Goal: Task Accomplishment & Management: Manage account settings

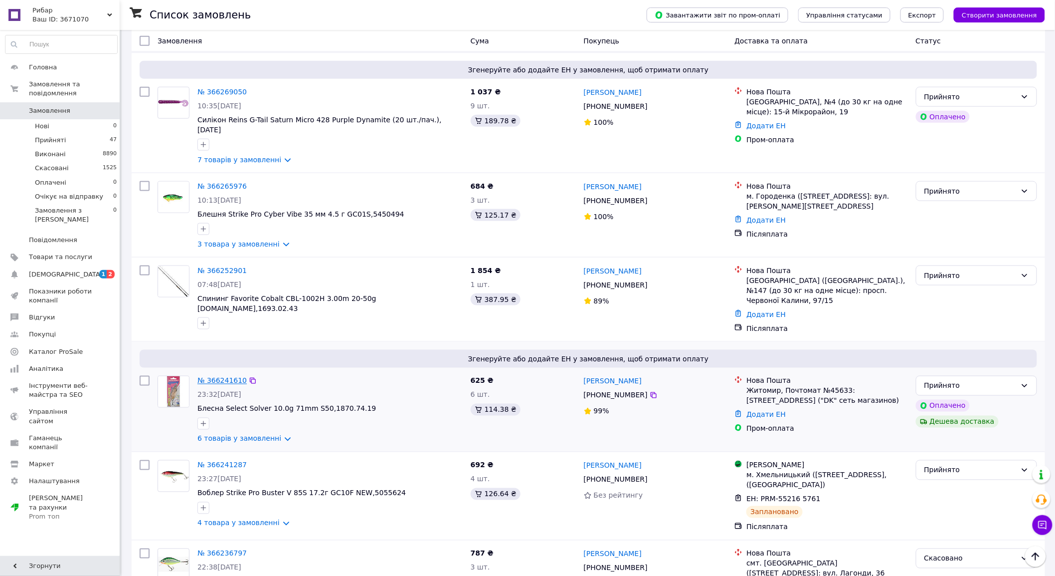
scroll to position [429, 0]
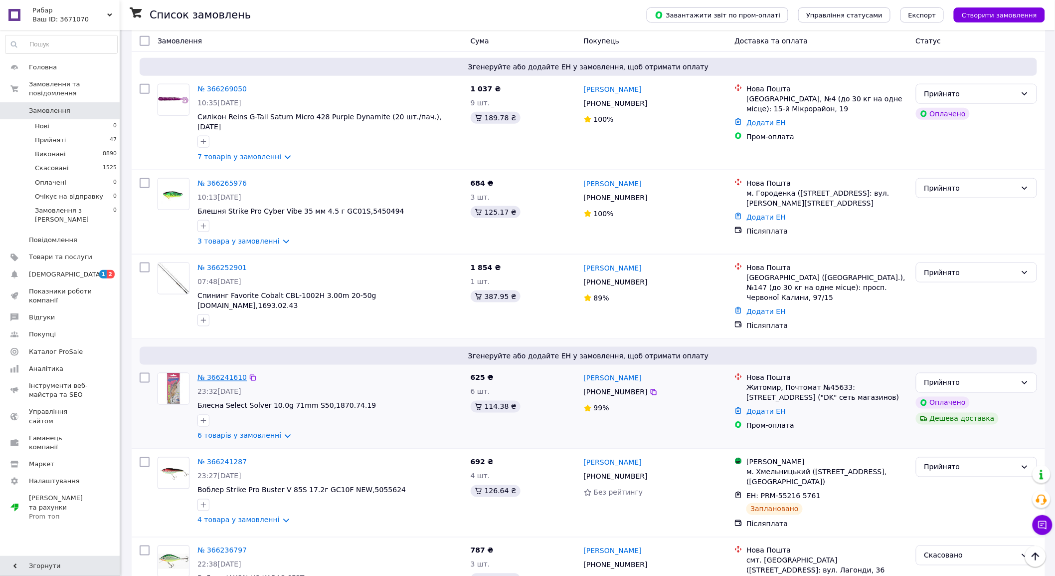
click at [215, 374] on link "№ 366241610" at bounding box center [222, 378] width 49 height 8
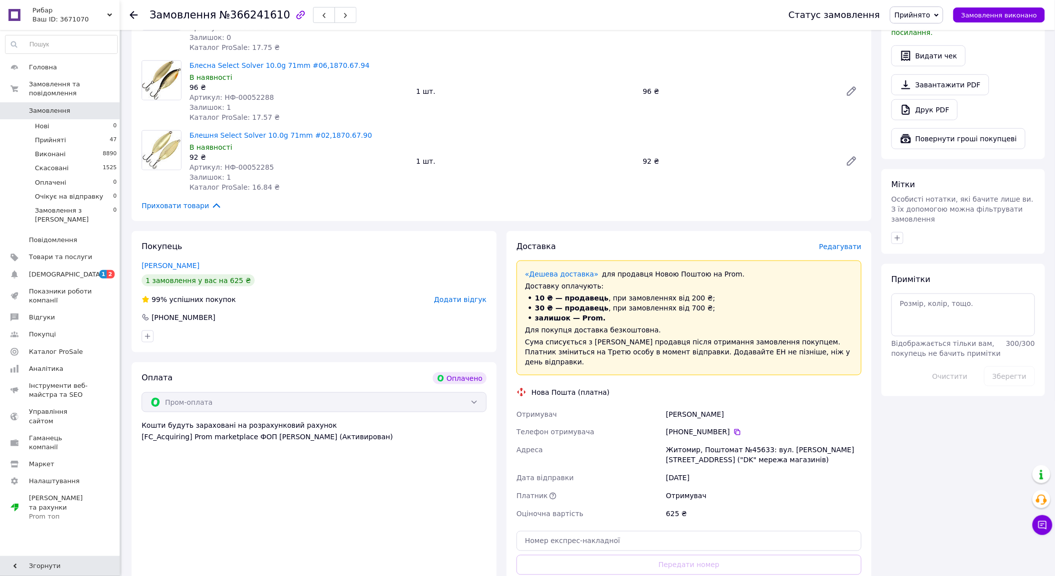
scroll to position [457, 0]
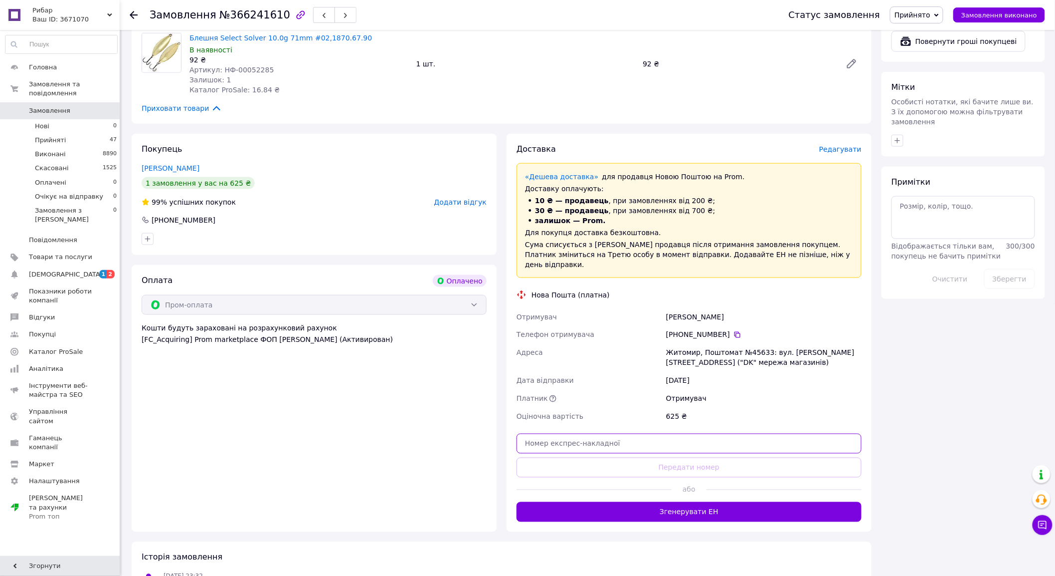
click at [629, 448] on input "text" at bounding box center [689, 443] width 345 height 20
paste input "20451269131581"
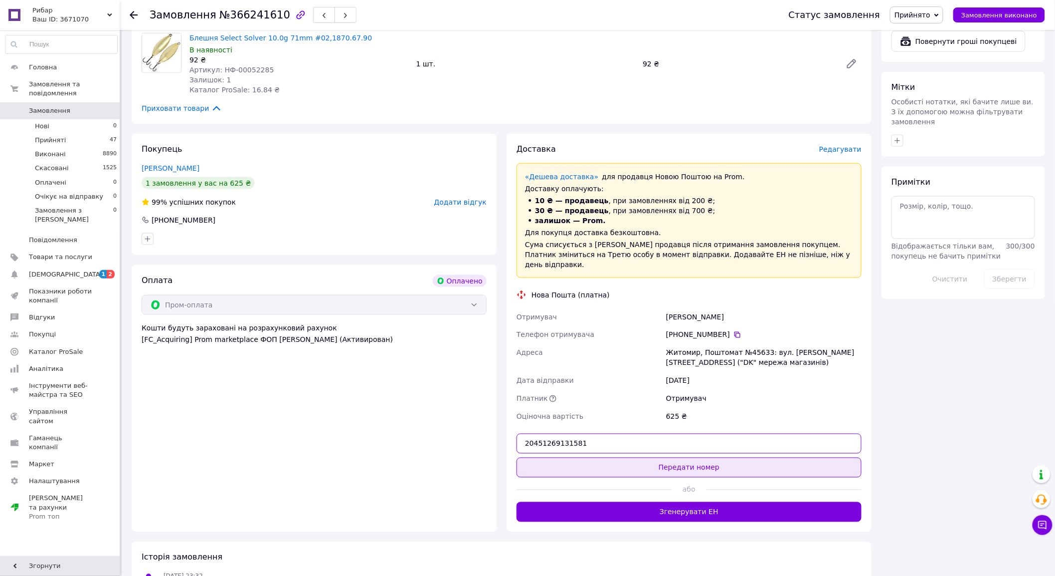
type input "20451269131581"
click at [647, 465] on button "Передати номер" at bounding box center [689, 467] width 345 height 20
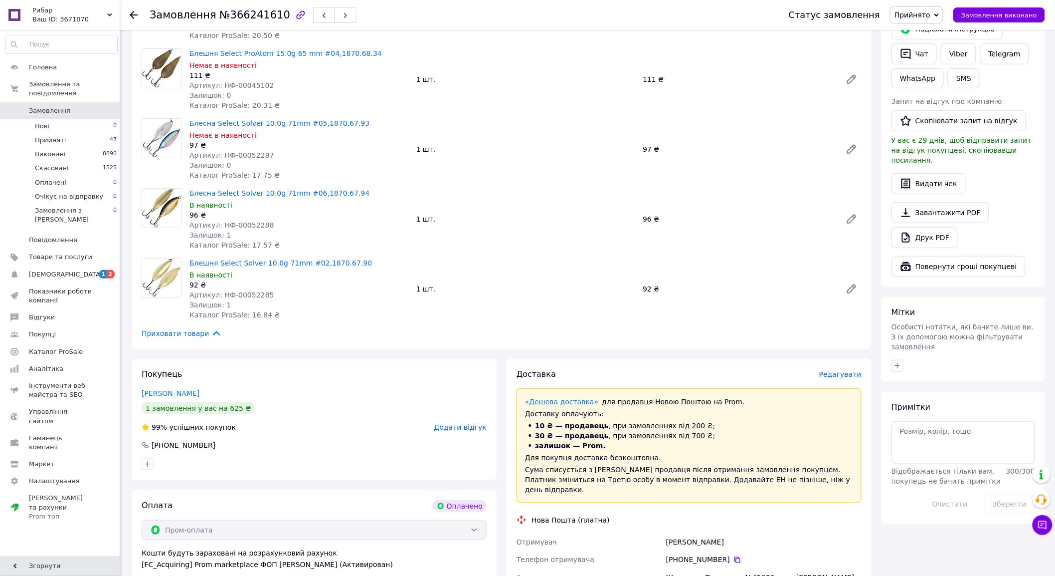
scroll to position [221, 0]
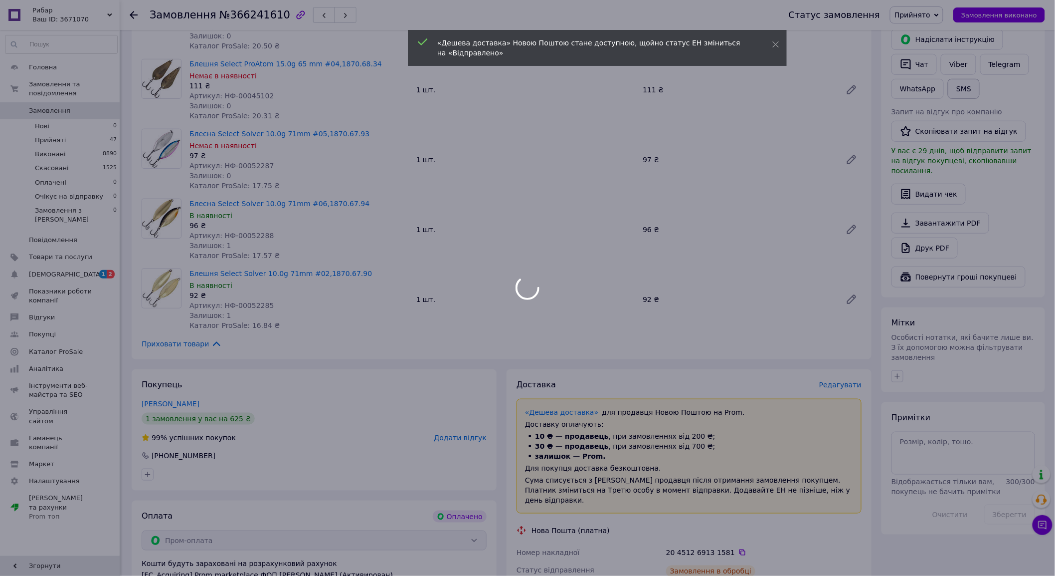
click at [961, 87] on body "Рибар Ваш ID: 3671070 Сайт Рибар Кабінет покупця Перевірити стан системи Сторін…" at bounding box center [527, 332] width 1055 height 1107
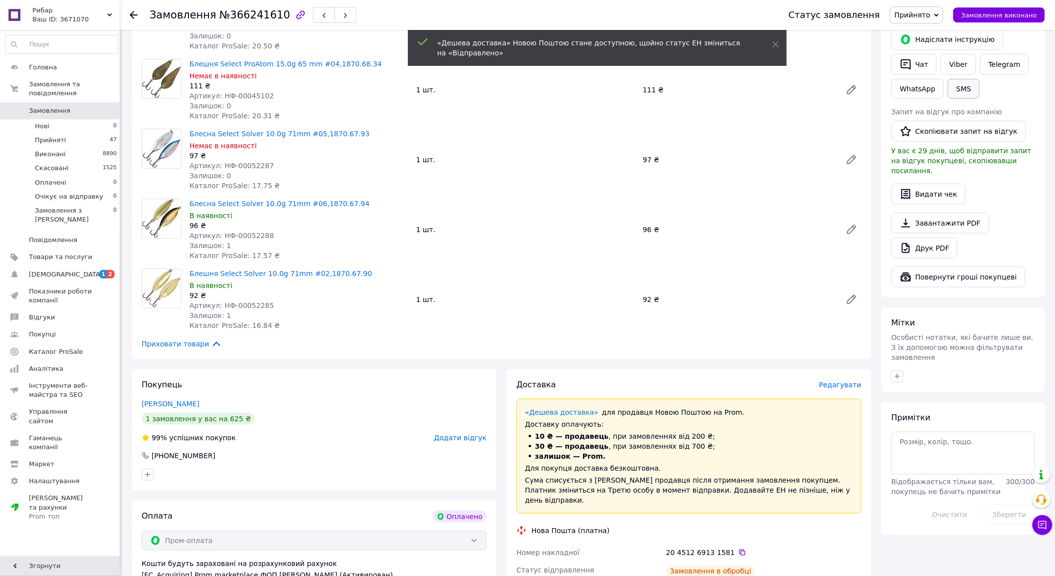
click at [962, 93] on button "SMS" at bounding box center [964, 89] width 32 height 20
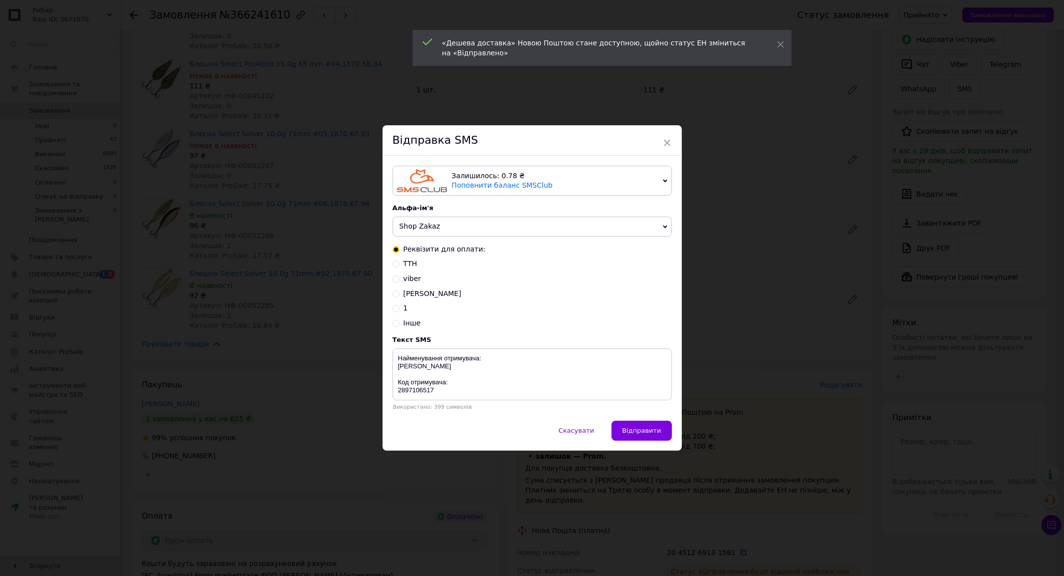
click at [408, 263] on span "ТТН" at bounding box center [410, 263] width 14 height 8
click at [400, 263] on input "ТТН" at bounding box center [396, 262] width 7 height 7
radio input "true"
radio input "false"
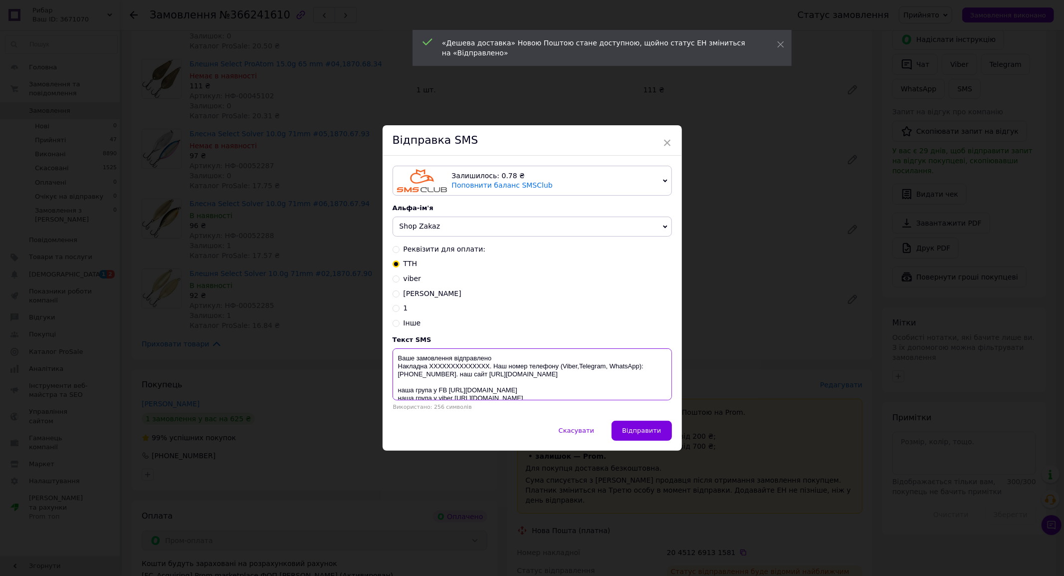
click at [442, 369] on textarea "Ваше замовлення відправлено Накладна XXXXXXXXXXXXXX. Наш номер телефону (Viber,…" at bounding box center [532, 374] width 279 height 52
paste textarea "20451269131581"
type textarea "Ваше замовлення відправлено Накладна 20451269131581. Наш номер телефону (Viber,…"
click at [971, 49] on div "× Відправка SMS Залишилось: 0.78 ₴ Поповнити баланс SMSClub Підключити LetsAds …" at bounding box center [532, 288] width 1064 height 576
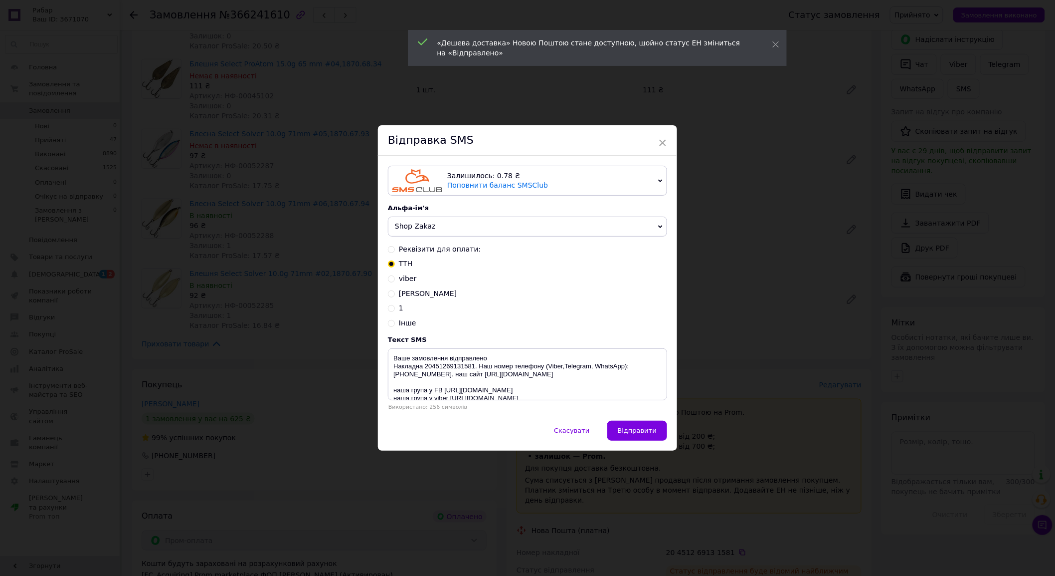
click at [952, 61] on div "× Відправка SMS Залишилось: 0.78 ₴ Поповнити баланс SMSClub Підключити LetsAds …" at bounding box center [527, 288] width 1055 height 576
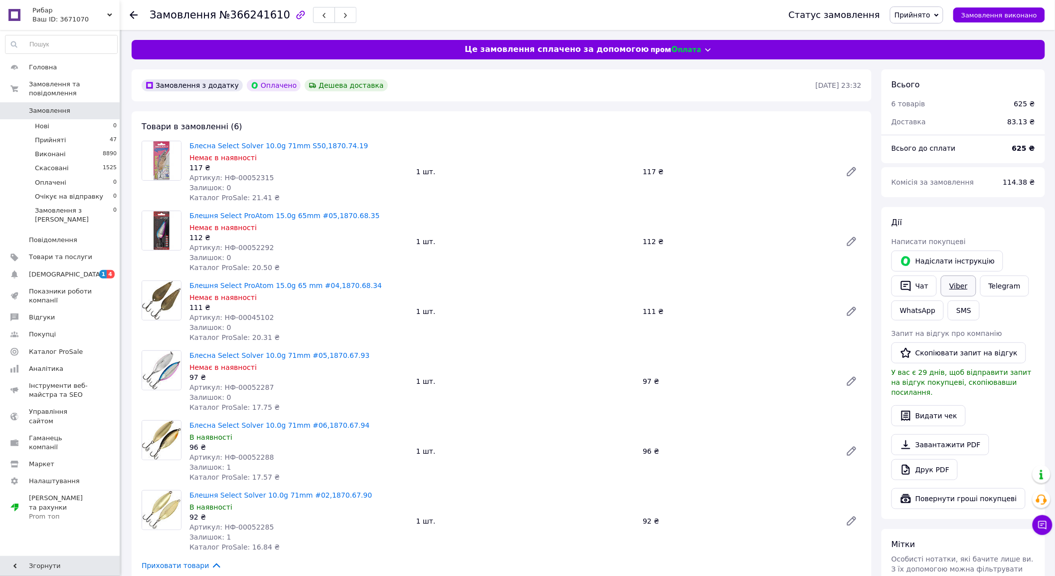
click at [959, 290] on link "Viber" at bounding box center [958, 285] width 35 height 21
click at [938, 224] on div "Дії" at bounding box center [964, 222] width 144 height 11
click at [918, 278] on button "Чат" at bounding box center [914, 285] width 45 height 21
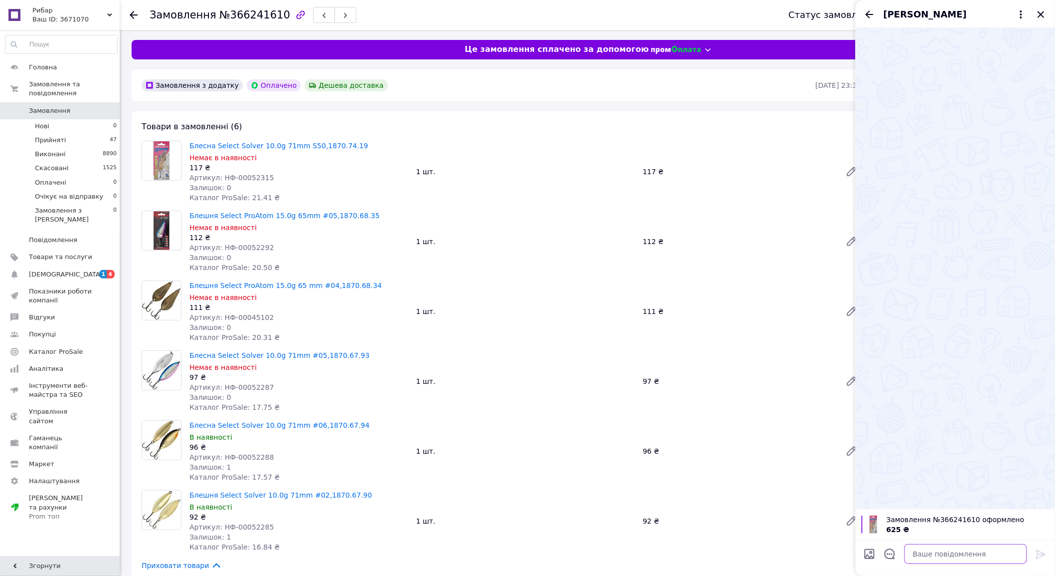
click at [927, 547] on textarea at bounding box center [966, 554] width 123 height 20
paste textarea "Ваше замовлення відправлено Накладна 20451269131581. Наш номер телефону (Viber,…"
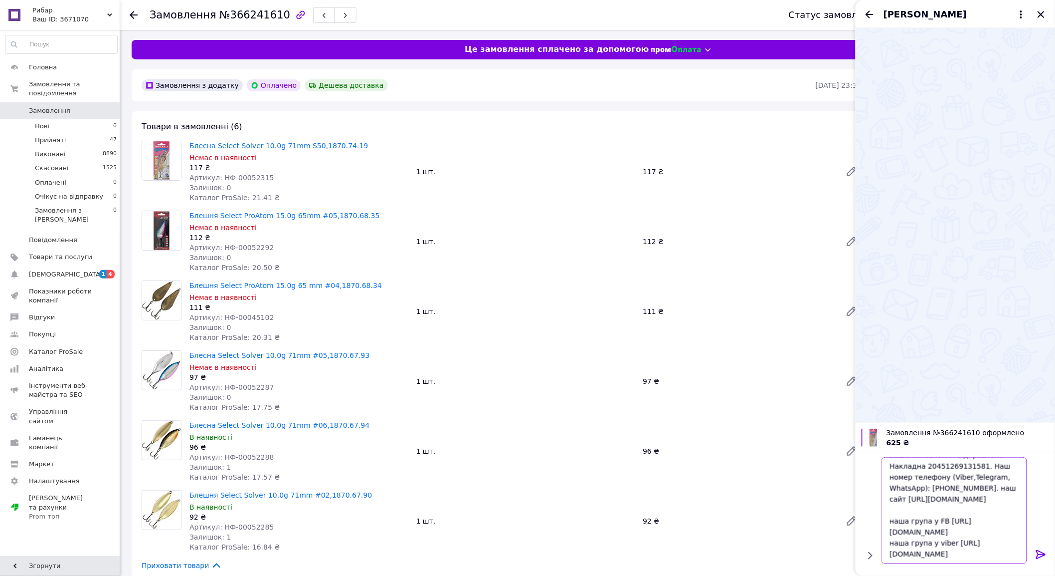
scroll to position [12, 0]
type textarea "Ваше замовлення відправлено Накладна 20451269131581. Наш номер телефону (Viber,…"
click at [1044, 551] on icon at bounding box center [1041, 554] width 12 height 12
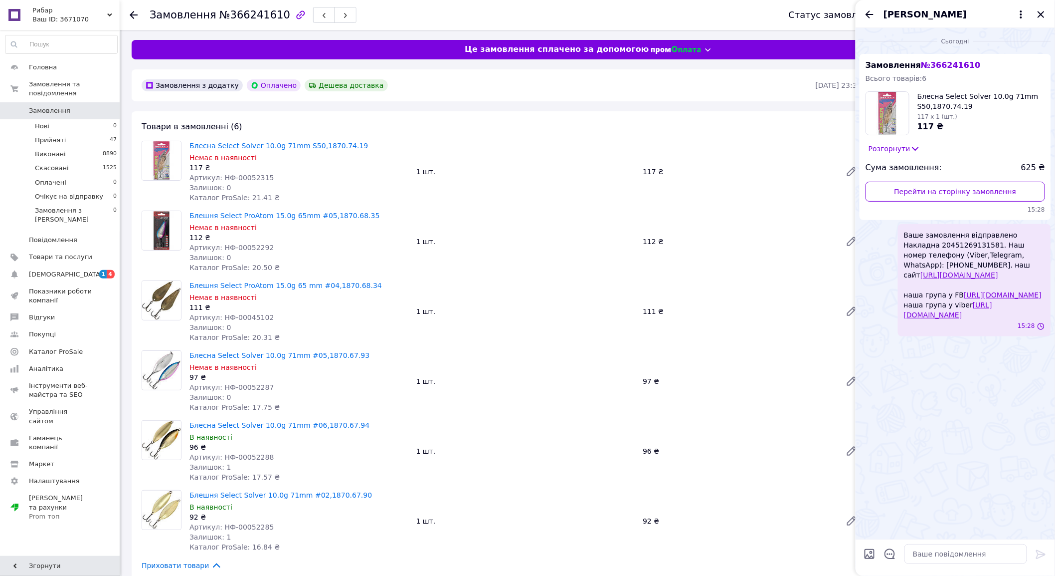
scroll to position [0, 0]
click at [98, 133] on li "Прийняті 47" at bounding box center [61, 140] width 123 height 14
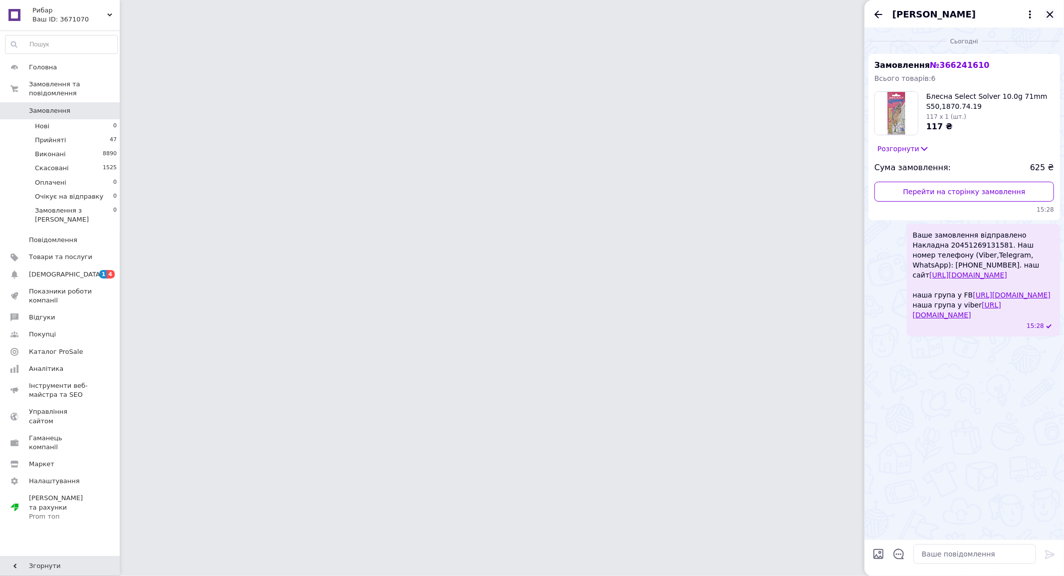
click at [1046, 12] on icon "Закрити" at bounding box center [1050, 14] width 12 height 12
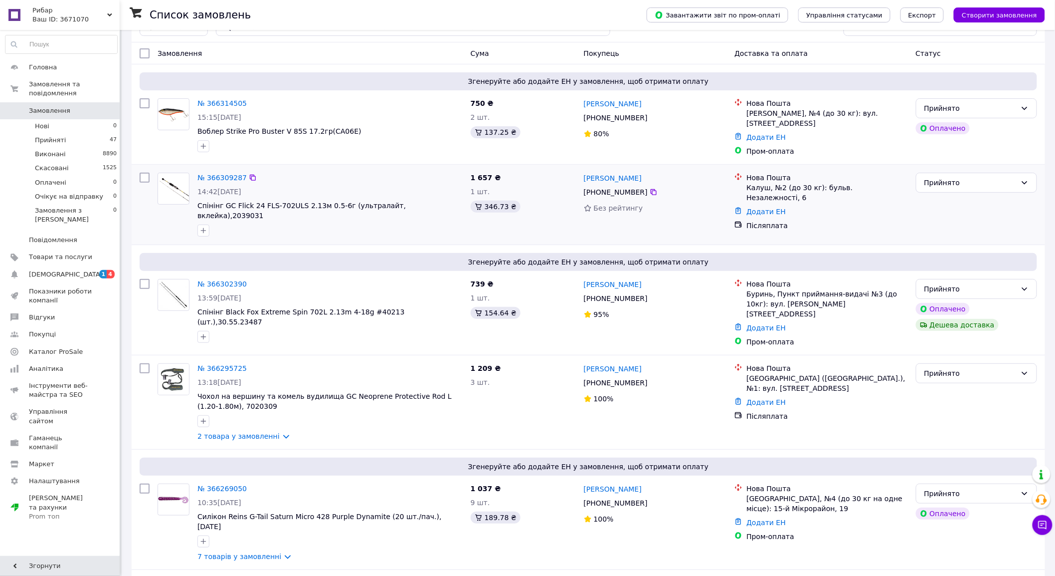
scroll to position [41, 0]
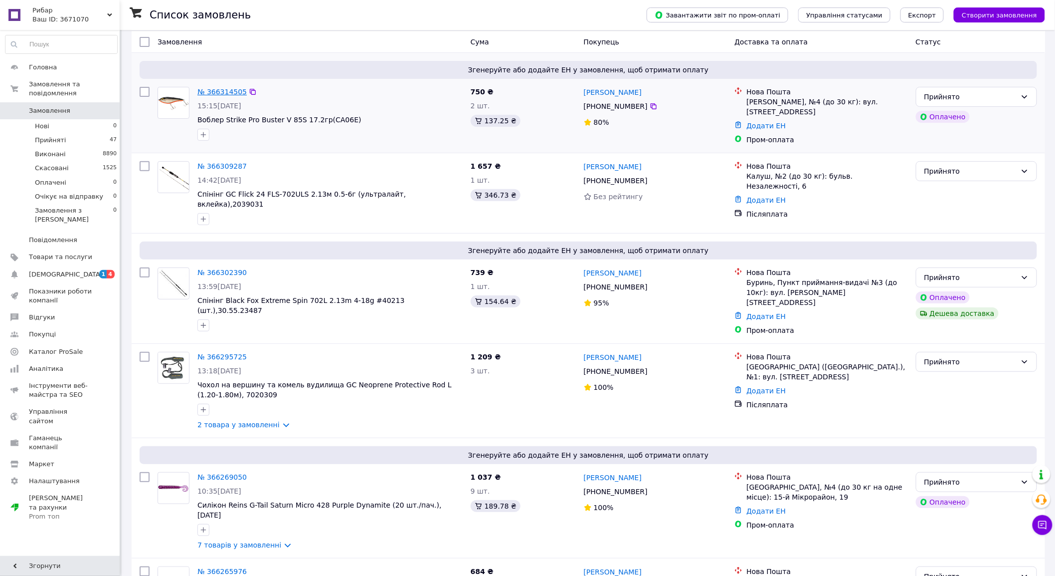
click at [215, 90] on link "№ 366314505" at bounding box center [222, 92] width 49 height 8
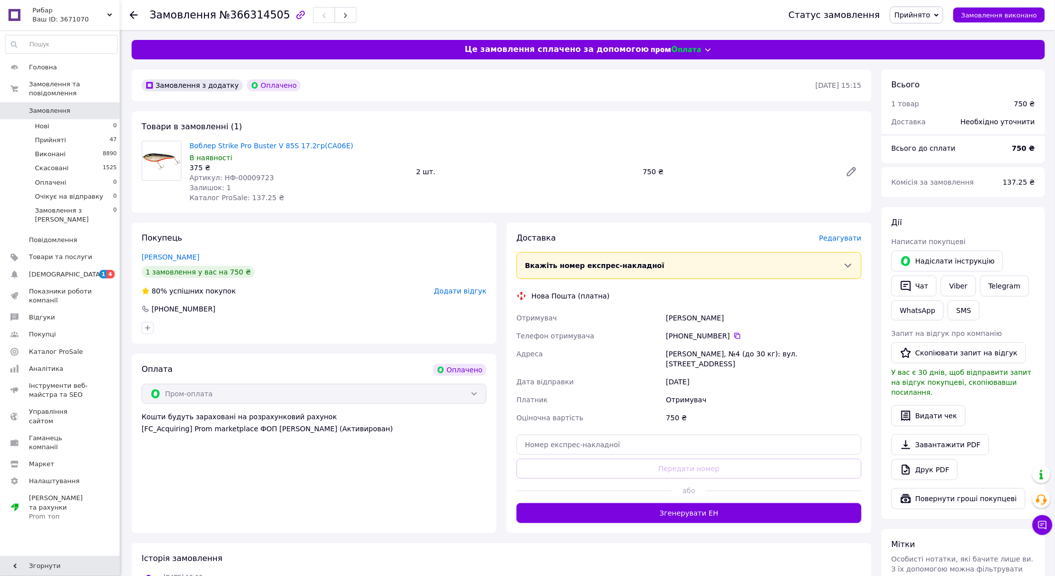
click at [337, 203] on div "Воблер Strike Pro Buster V 85S 17.2гр(CA06E) В наявності 375 ₴ Артикул: НФ-0000…" at bounding box center [299, 172] width 227 height 66
click at [616, 434] on input "text" at bounding box center [689, 444] width 345 height 20
paste input "20451269133196"
type input "20451269133196"
click at [615, 459] on button "Передати номер" at bounding box center [689, 468] width 345 height 20
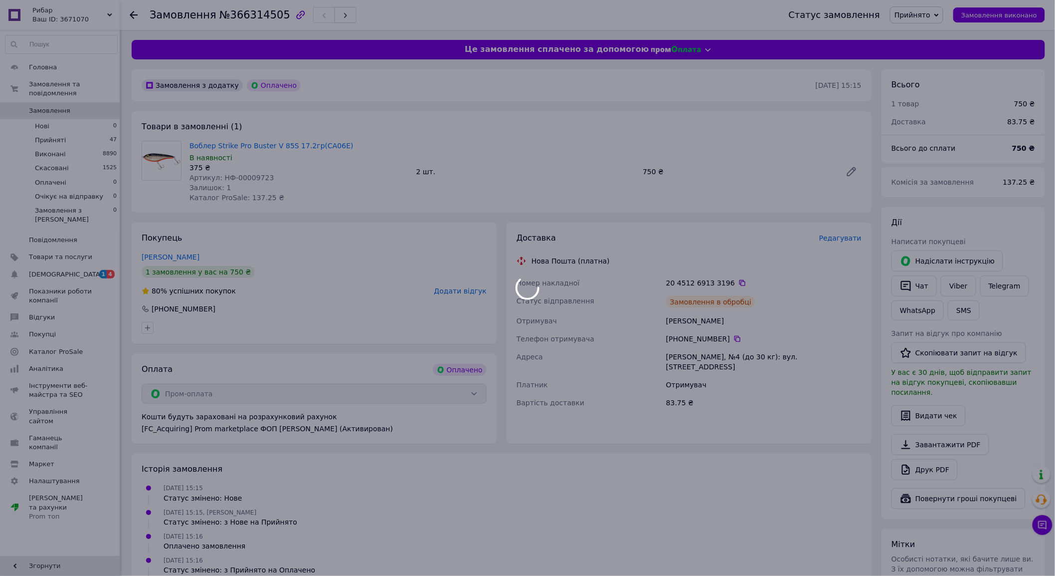
click at [963, 309] on div at bounding box center [527, 288] width 1055 height 576
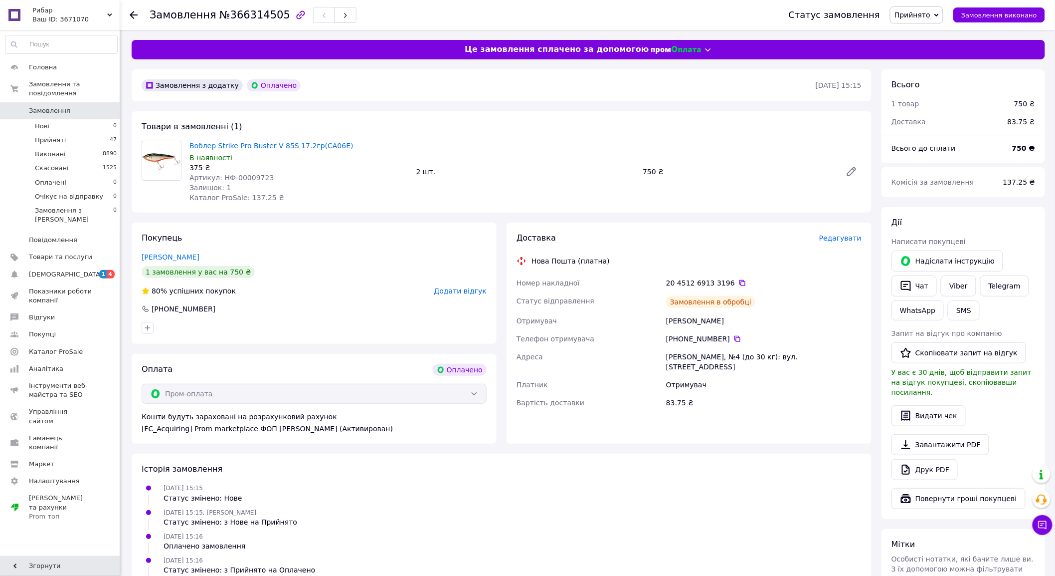
click at [963, 309] on button "SMS" at bounding box center [964, 310] width 32 height 20
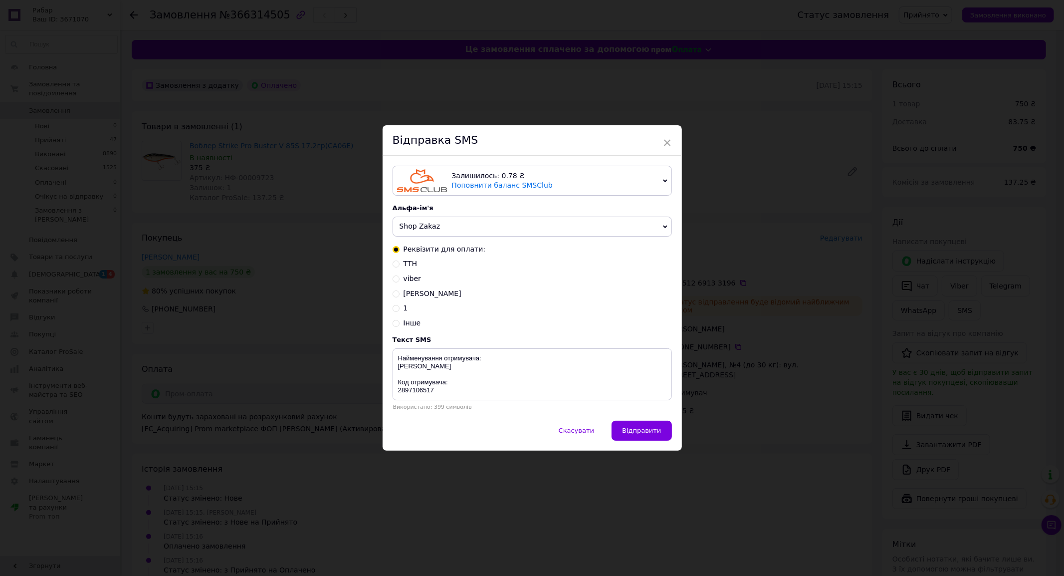
click at [412, 263] on span "ТТН" at bounding box center [410, 263] width 14 height 8
click at [400, 263] on input "ТТН" at bounding box center [396, 262] width 7 height 7
radio input "true"
radio input "false"
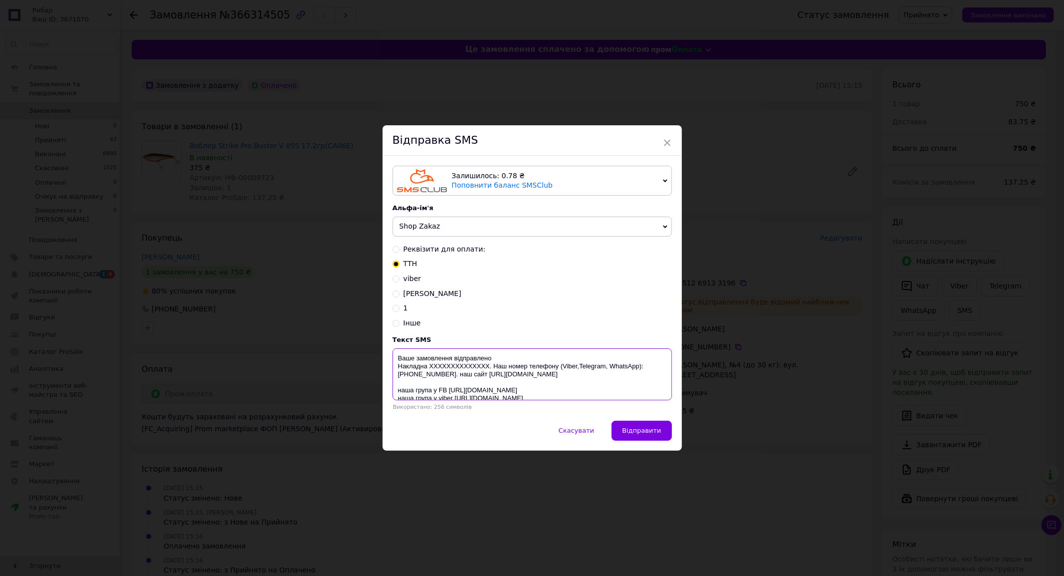
click at [460, 367] on textarea "Ваше замовлення відправлено Накладна XXXXXXXXXXXXXX. Наш номер телефону (Viber,…" at bounding box center [532, 374] width 279 height 52
paste textarea "20451269133196"
type textarea "Ваше замовлення відправлено Накладна 20451269133196. Наш номер телефону (Viber,…"
click at [25, 124] on div "× Відправка SMS Залишилось: 0.78 ₴ Поповнити баланс SMSClub Підключити LetsAds …" at bounding box center [532, 288] width 1064 height 576
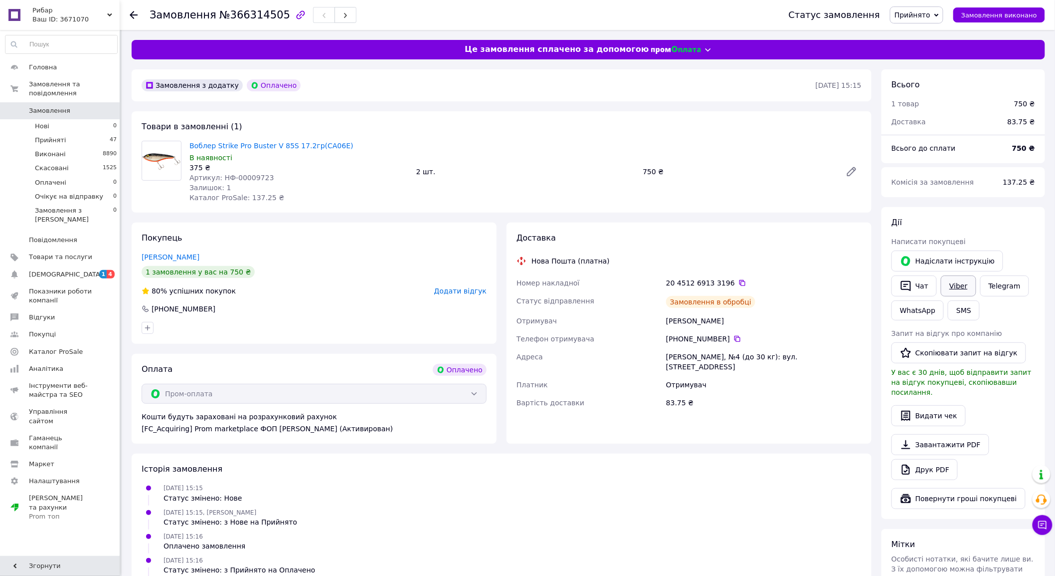
click at [966, 281] on link "Viber" at bounding box center [958, 285] width 35 height 21
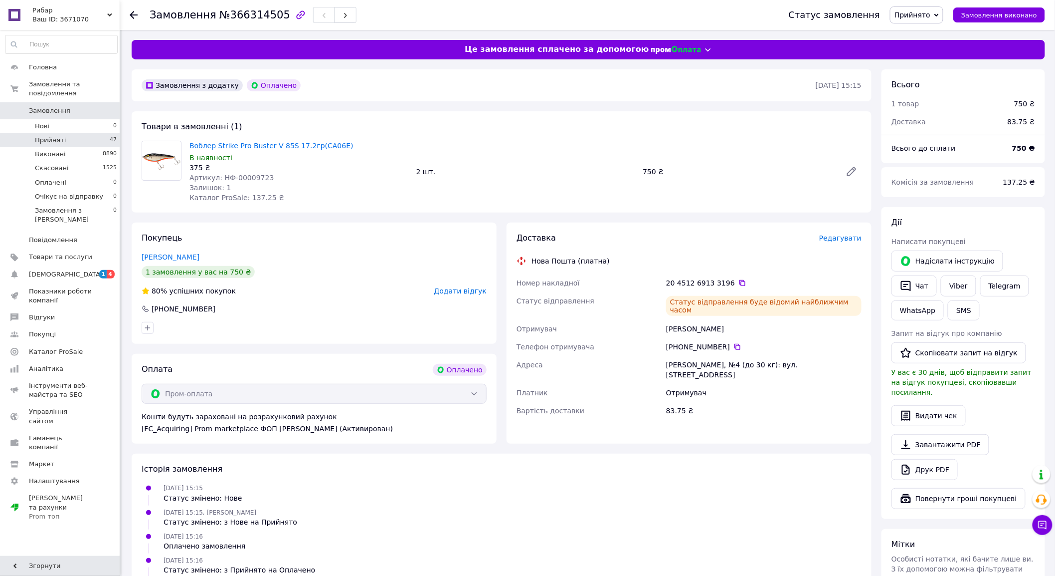
click at [106, 133] on li "Прийняті 47" at bounding box center [61, 140] width 123 height 14
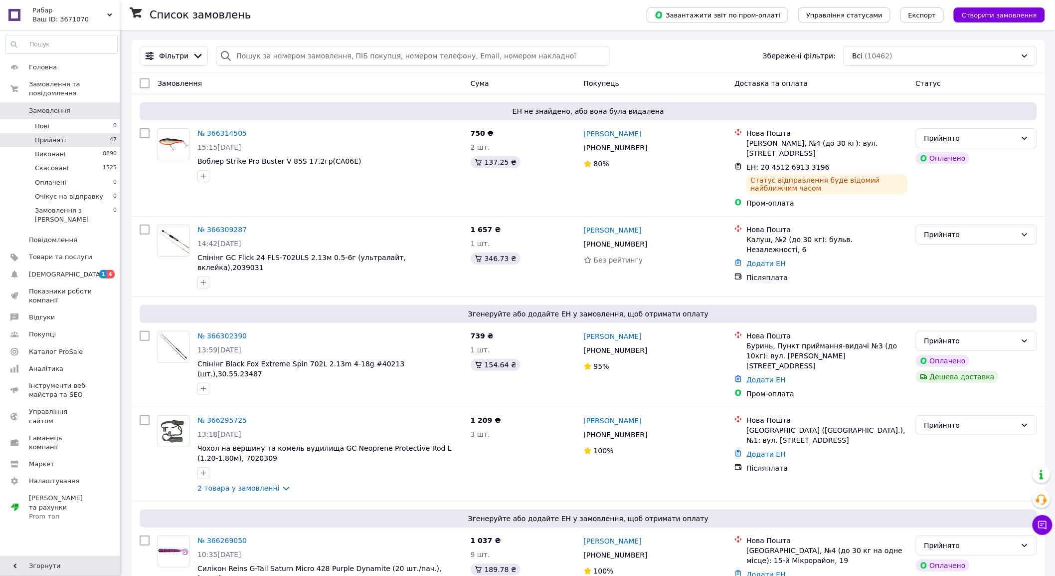
click at [85, 133] on li "Прийняті 47" at bounding box center [61, 140] width 123 height 14
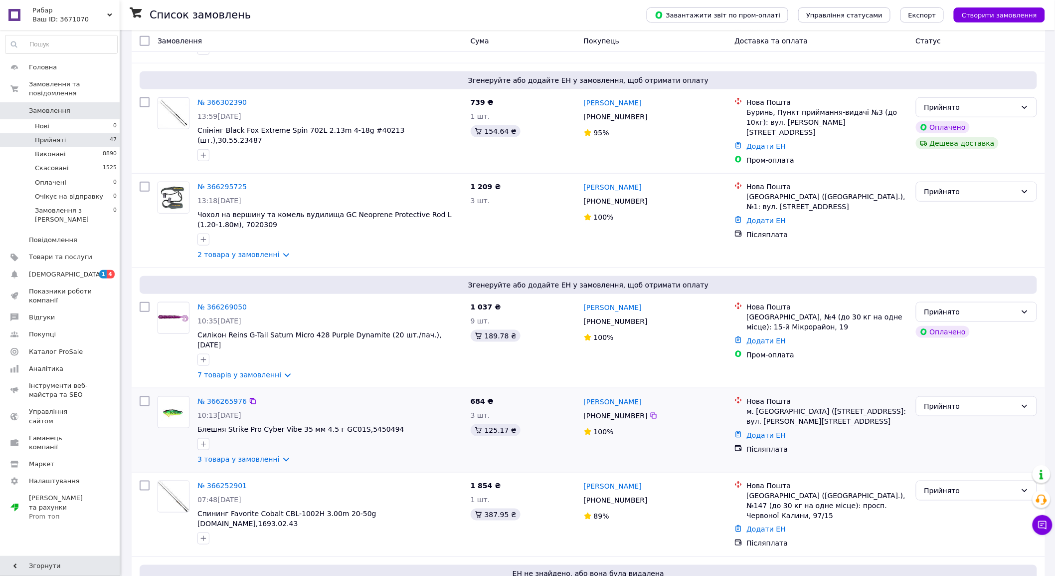
scroll to position [350, 0]
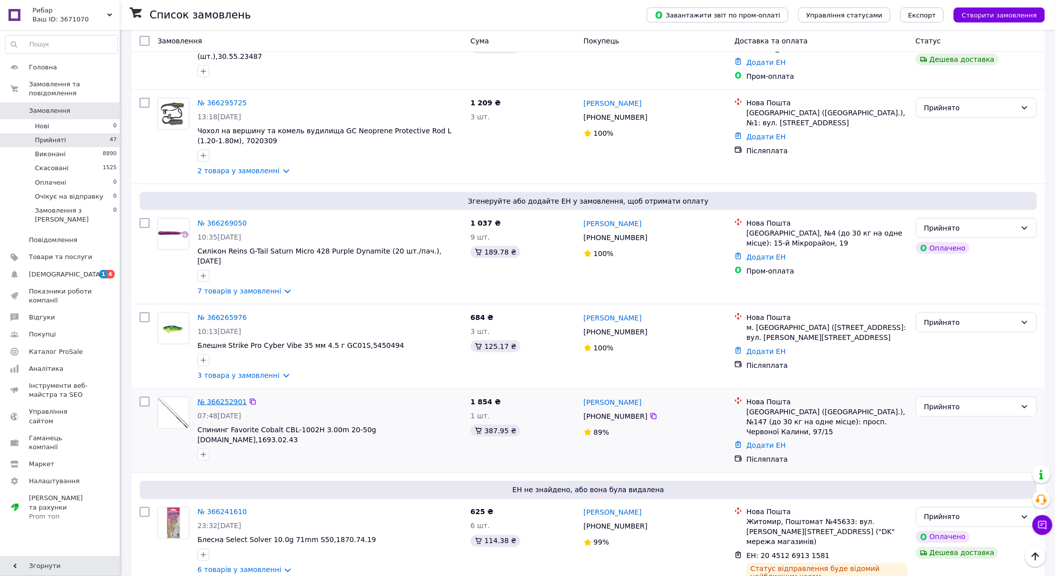
click at [215, 398] on link "№ 366252901" at bounding box center [222, 402] width 49 height 8
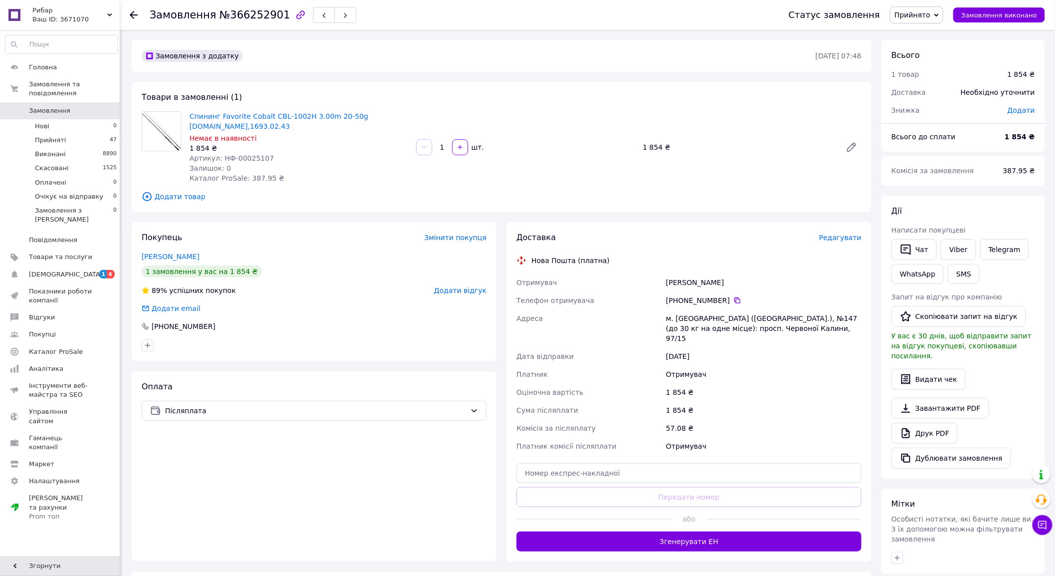
click at [836, 237] on span "Редагувати" at bounding box center [840, 237] width 42 height 8
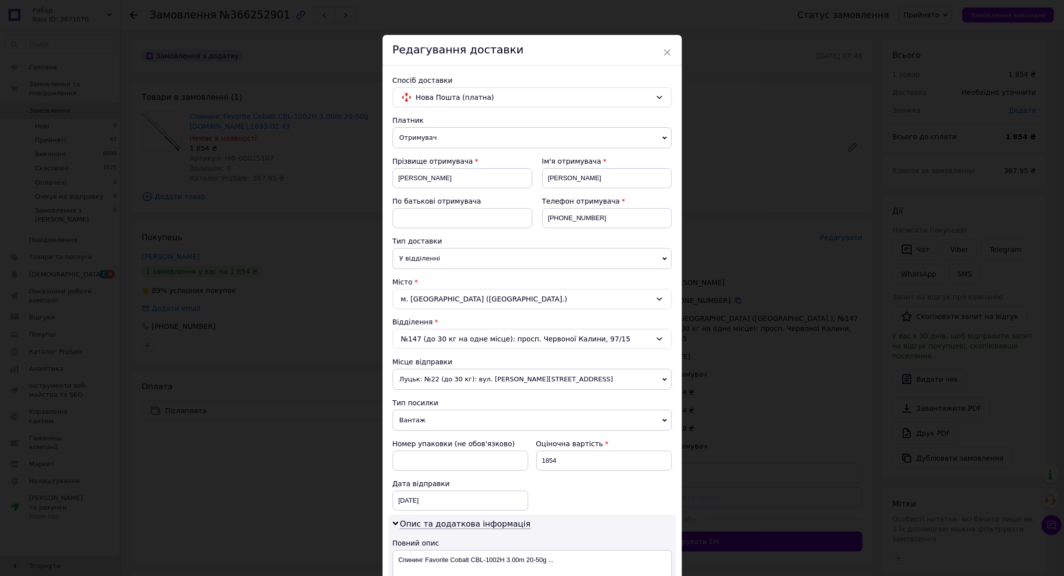
click at [417, 341] on div "№147 (до 30 кг на одне місце): просп. Червоної Калини, 97/15" at bounding box center [532, 339] width 279 height 20
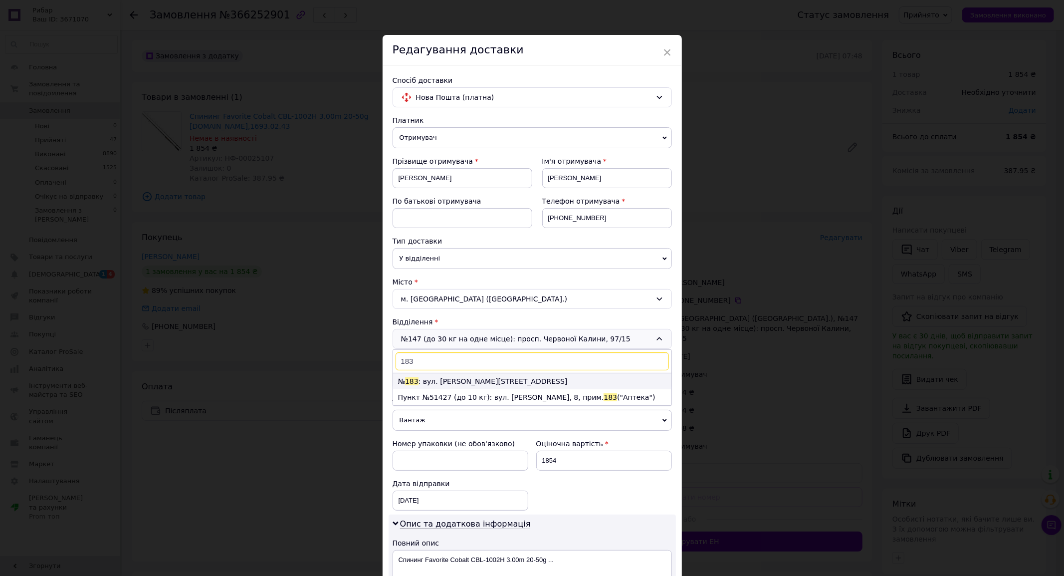
type input "183"
click at [464, 383] on li "№ 183 : вул. Закревського, 12" at bounding box center [532, 381] width 278 height 16
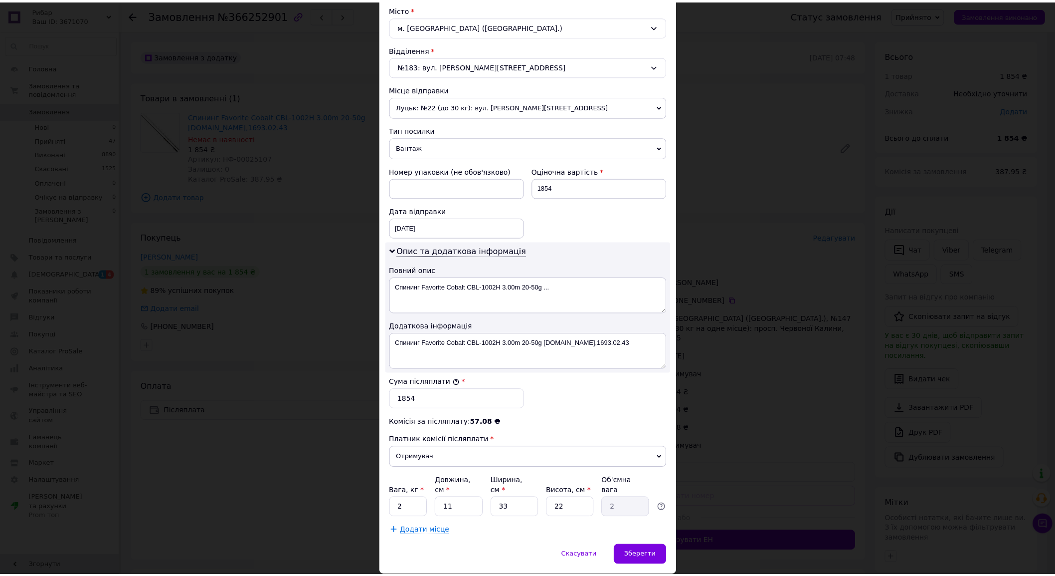
scroll to position [298, 0]
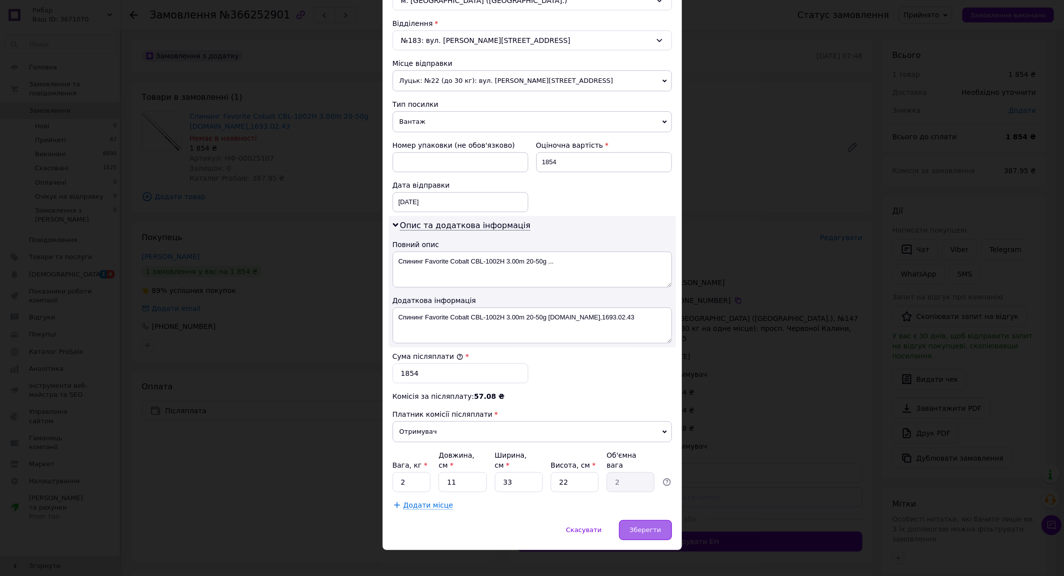
click at [644, 526] on span "Зберегти" at bounding box center [644, 529] width 31 height 7
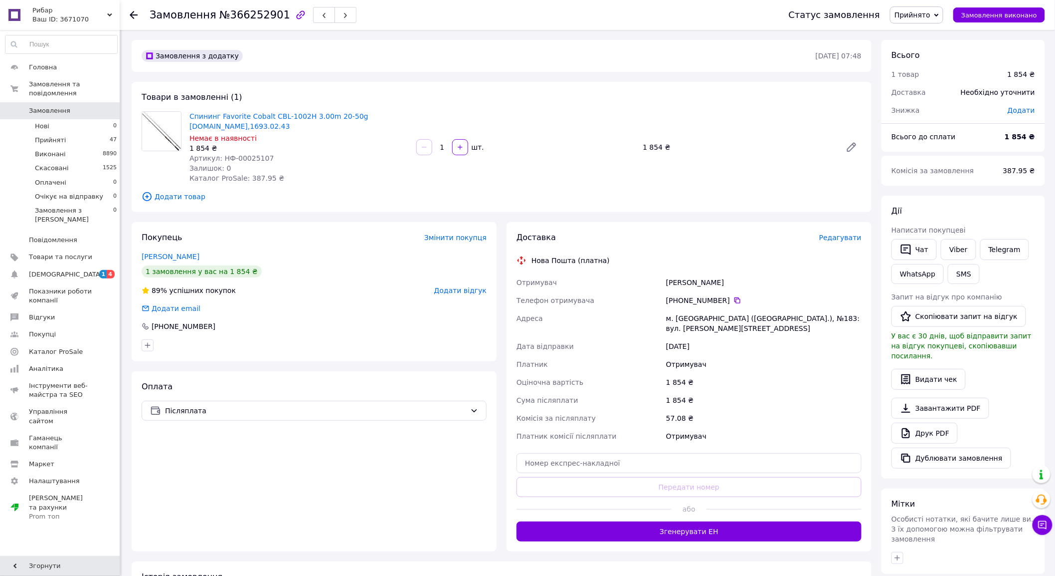
click at [405, 171] on div "Залишок: 0" at bounding box center [299, 168] width 219 height 10
click at [686, 458] on input "text" at bounding box center [689, 463] width 345 height 20
paste input "20451269134920"
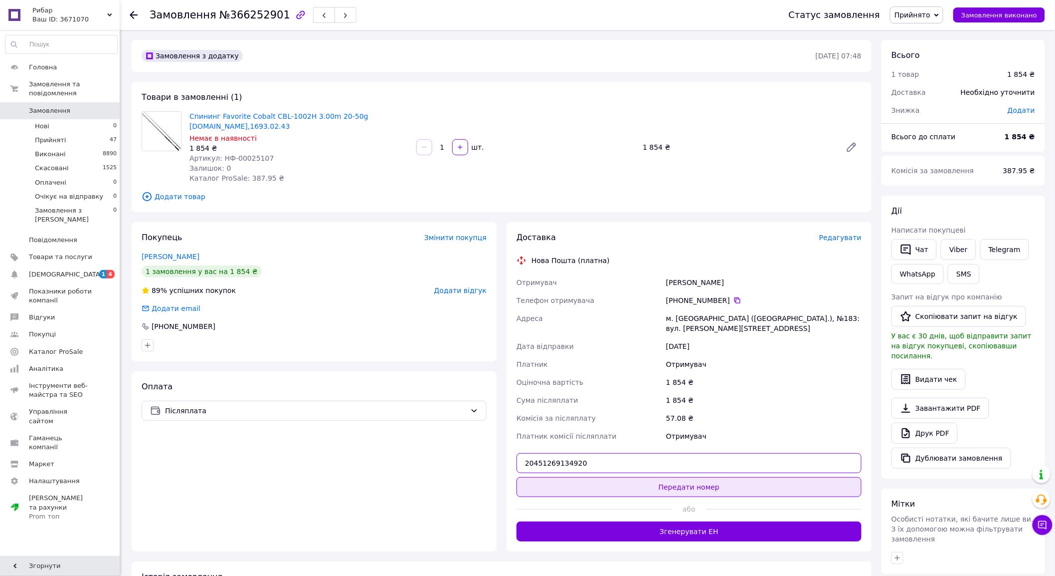
type input "20451269134920"
click at [682, 466] on div "Доставка Редагувати Нова Пошта (платна) Отримувач ляшевич женя Телефон отримува…" at bounding box center [689, 386] width 345 height 309
click at [684, 477] on button "Передати номер" at bounding box center [689, 487] width 345 height 20
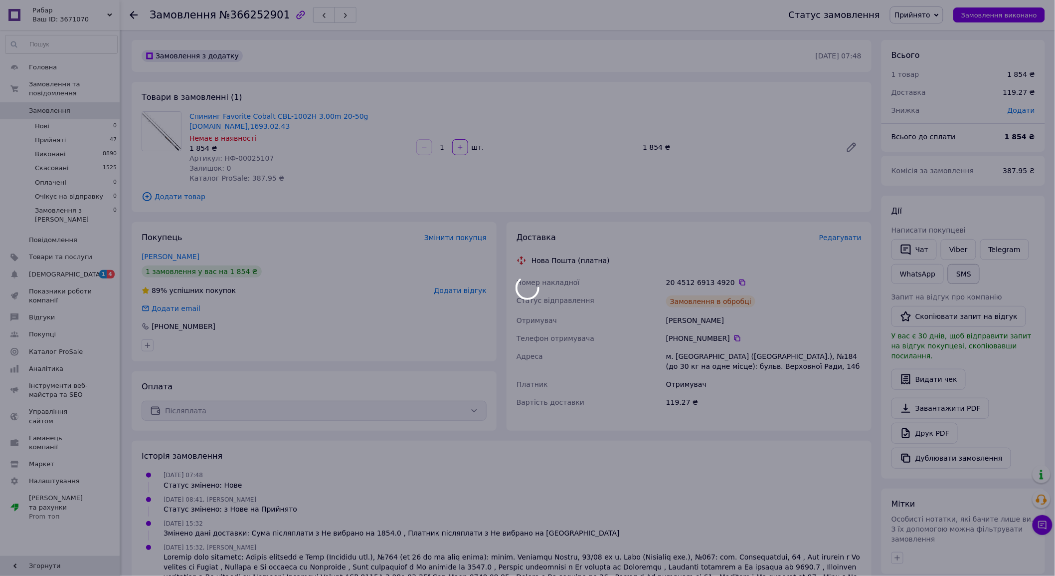
click at [960, 271] on button "SMS" at bounding box center [964, 274] width 32 height 20
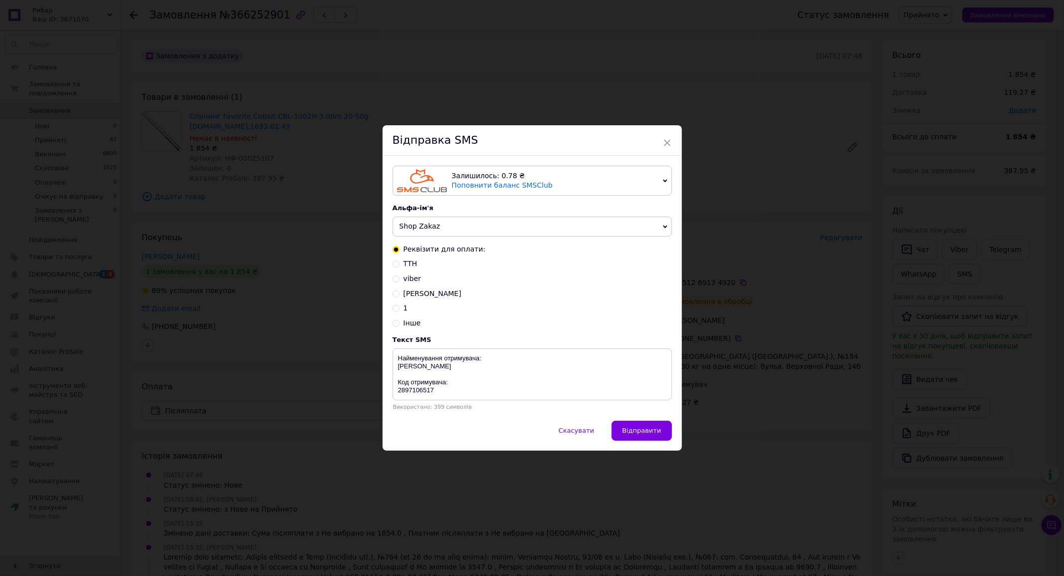
click at [409, 267] on span "ТТН" at bounding box center [410, 263] width 14 height 8
click at [400, 266] on input "ТТН" at bounding box center [396, 262] width 7 height 7
radio input "true"
radio input "false"
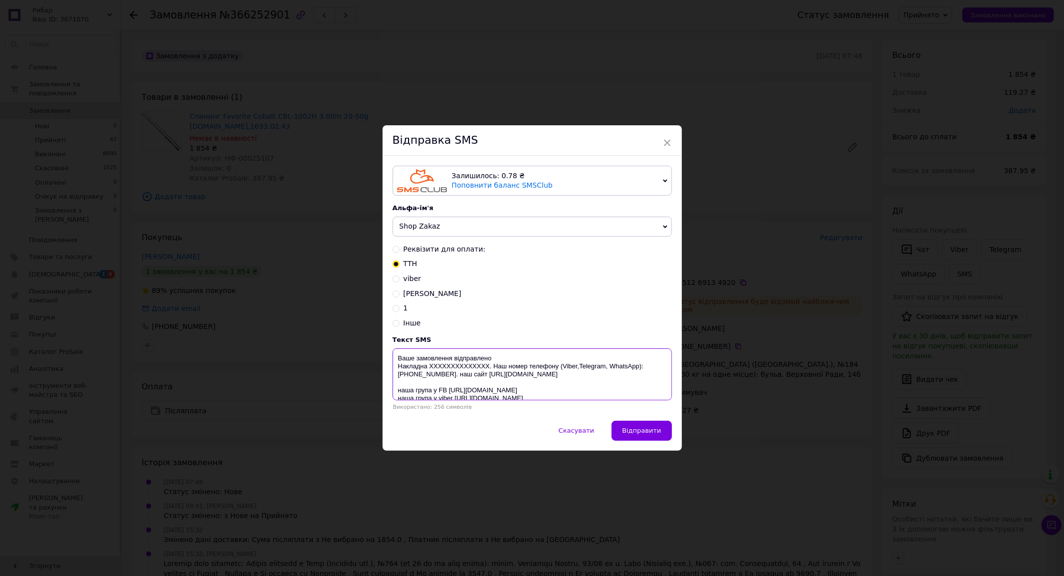
click at [449, 367] on textarea "Ваше замовлення відправлено Накладна XXXXXXXXXXXXXX. Наш номер телефону (Viber,…" at bounding box center [532, 374] width 279 height 52
click at [450, 368] on textarea "Ваше замовлення відправлено Накладна XXXXXXXXXXXXXX. Наш номер телефону (Viber,…" at bounding box center [532, 374] width 279 height 52
paste textarea "20451269134920"
type textarea "Ваше замовлення відправлено Накладна 20451269134920. Наш номер телефону (Viber,…"
click at [69, 235] on div "× Відправка SMS Залишилось: 0.78 ₴ Поповнити баланс SMSClub Підключити LetsAds …" at bounding box center [532, 288] width 1064 height 576
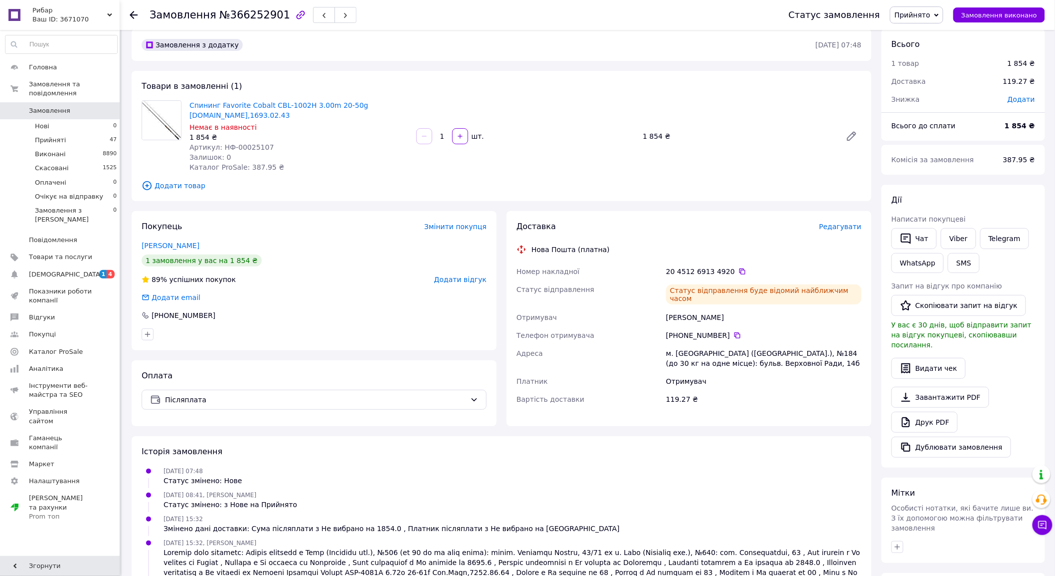
scroll to position [13, 0]
click at [317, 200] on div "Замовлення з додатку 12.10.2025 • 07:48 Товари в замовленні (1) Спининг Favorit…" at bounding box center [502, 364] width 750 height 676
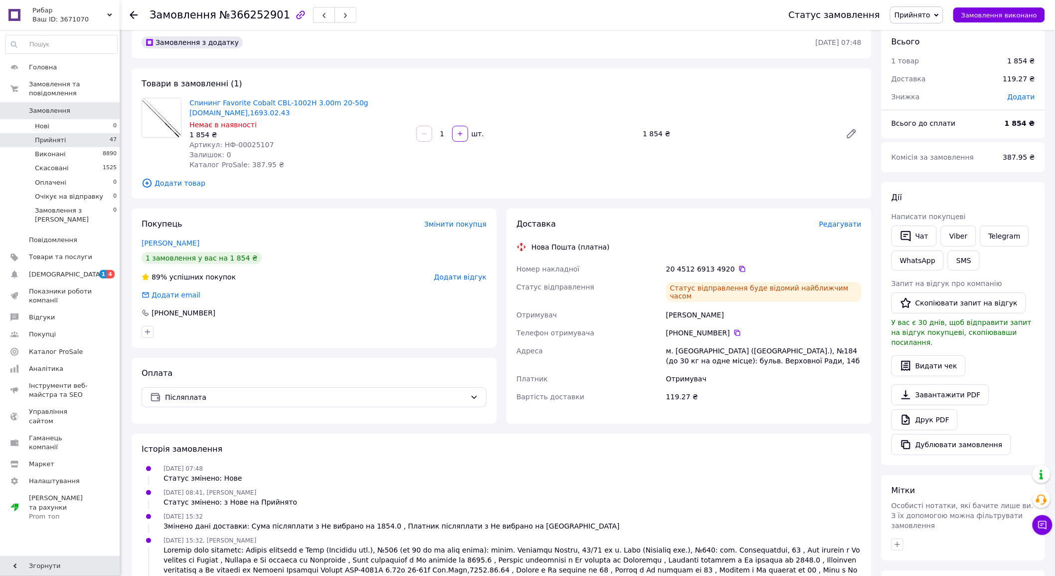
click at [109, 136] on li "Прийняті 47" at bounding box center [61, 140] width 123 height 14
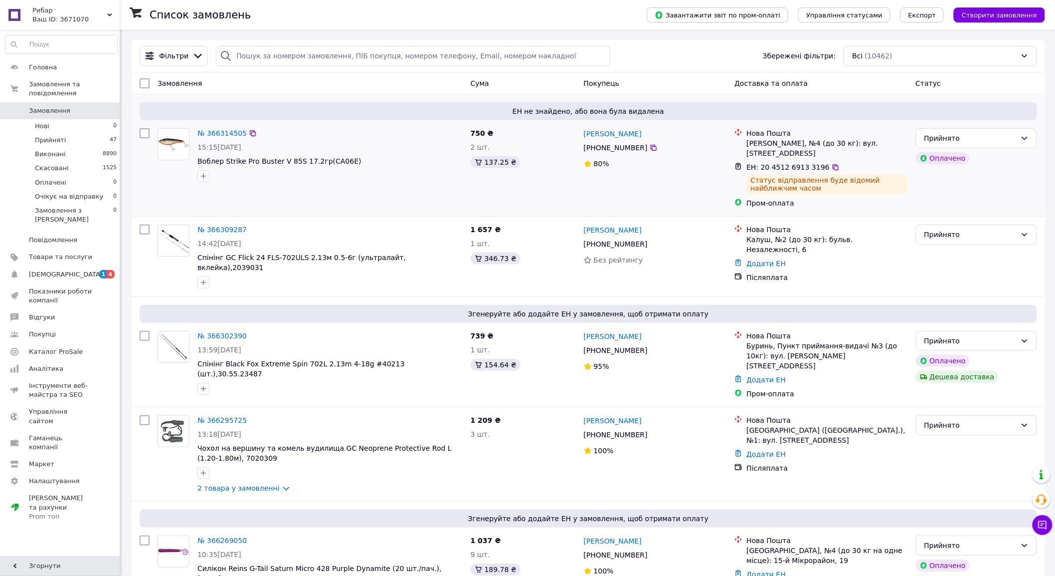
click at [414, 189] on div "№ 366314505 15:15, 12.10.2025 Воблер Strike Pro Buster V 85S 17.2гр(CA06E)" at bounding box center [310, 168] width 313 height 88
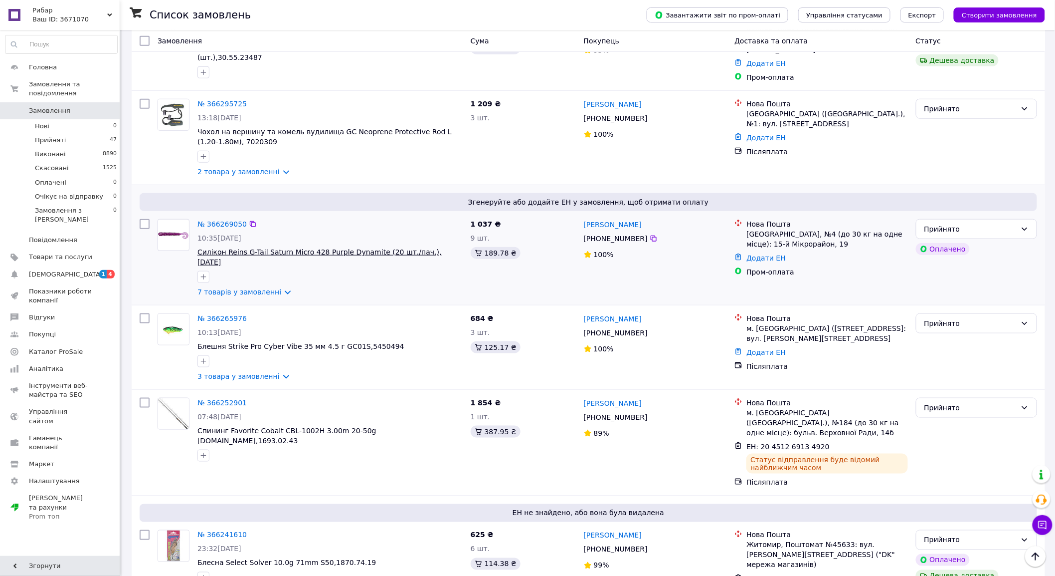
scroll to position [318, 0]
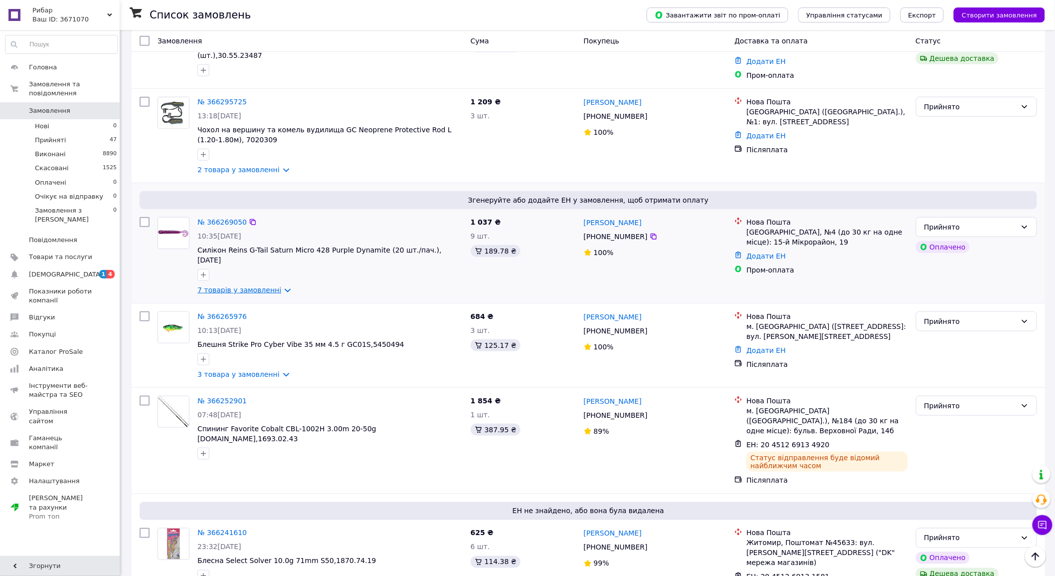
click at [261, 286] on link "7 товарів у замовленні" at bounding box center [240, 290] width 84 height 8
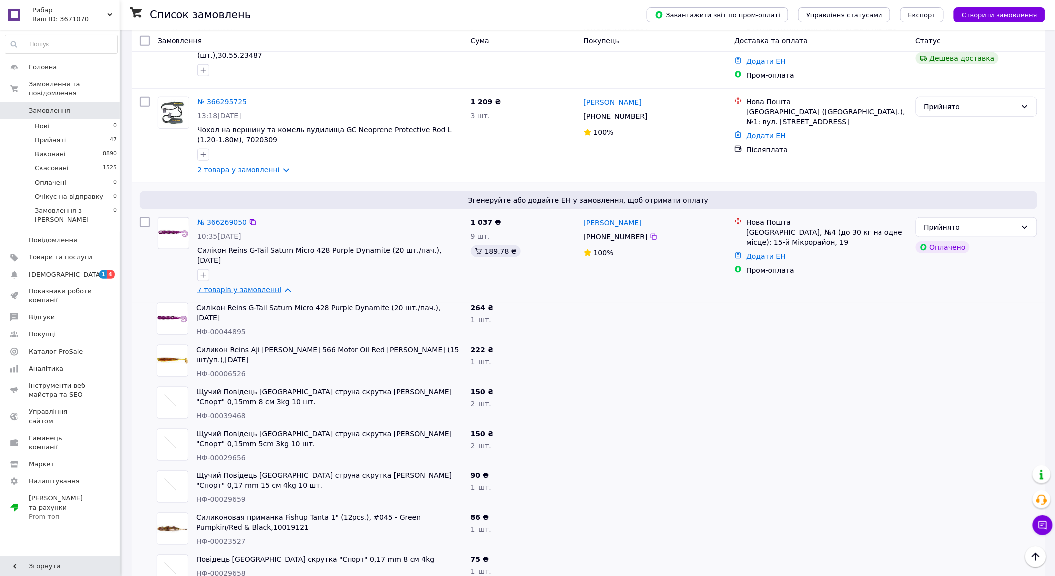
click at [264, 286] on link "7 товарів у замовленні" at bounding box center [240, 290] width 84 height 8
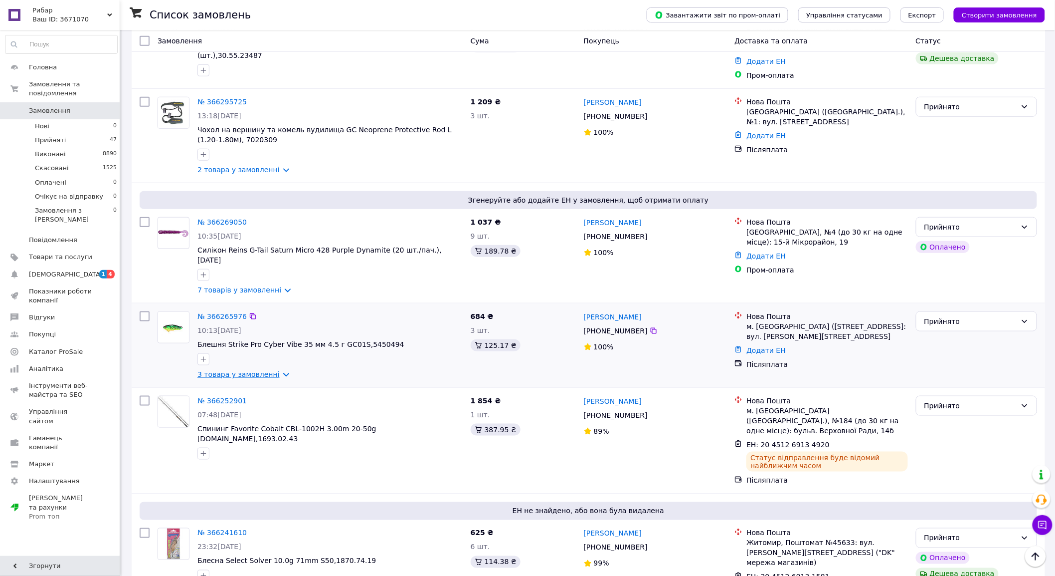
click at [246, 370] on link "3 товара у замовленні" at bounding box center [239, 374] width 82 height 8
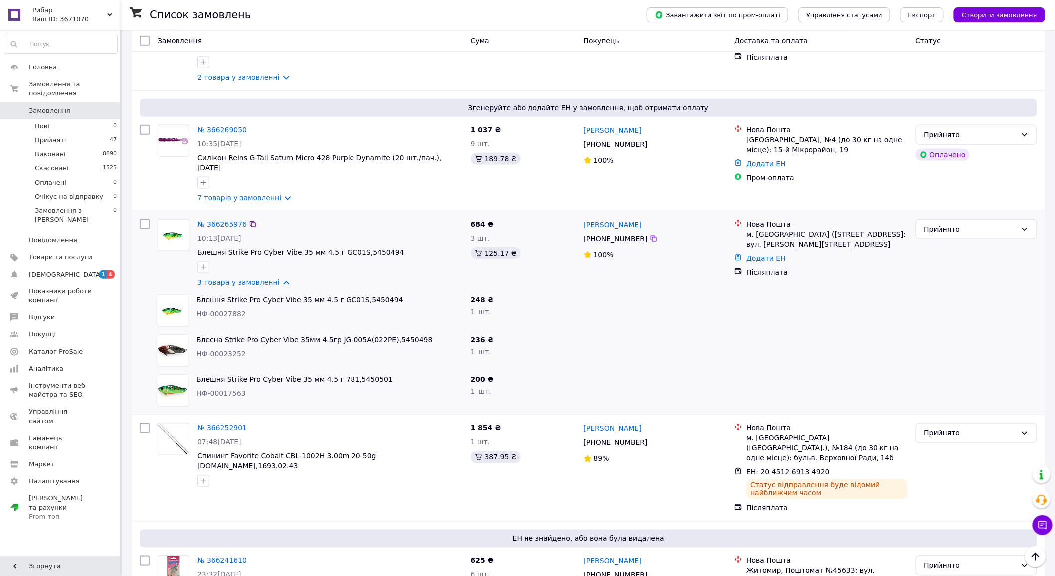
scroll to position [388, 0]
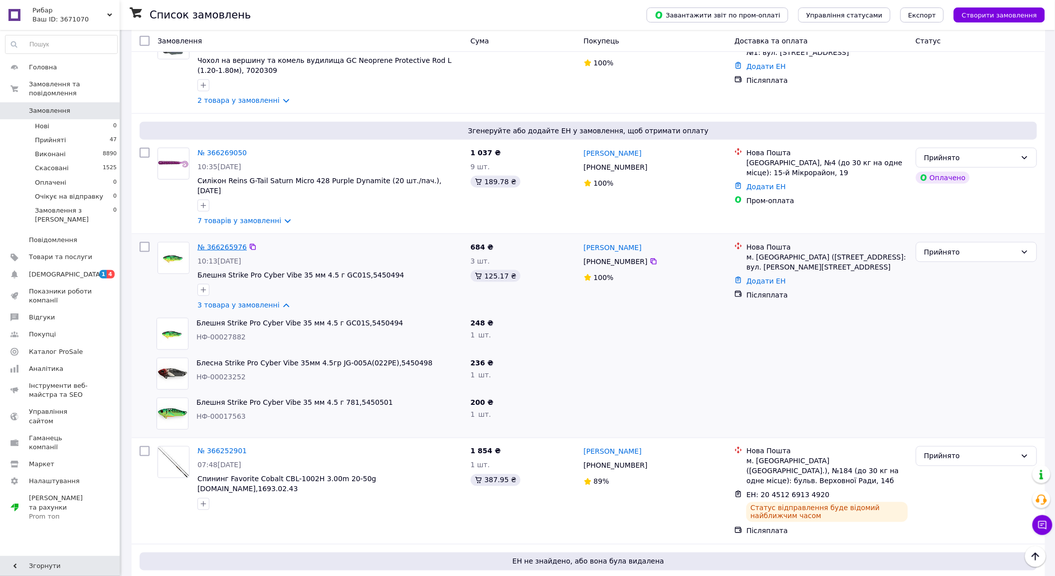
click at [225, 243] on link "№ 366265976" at bounding box center [222, 247] width 49 height 8
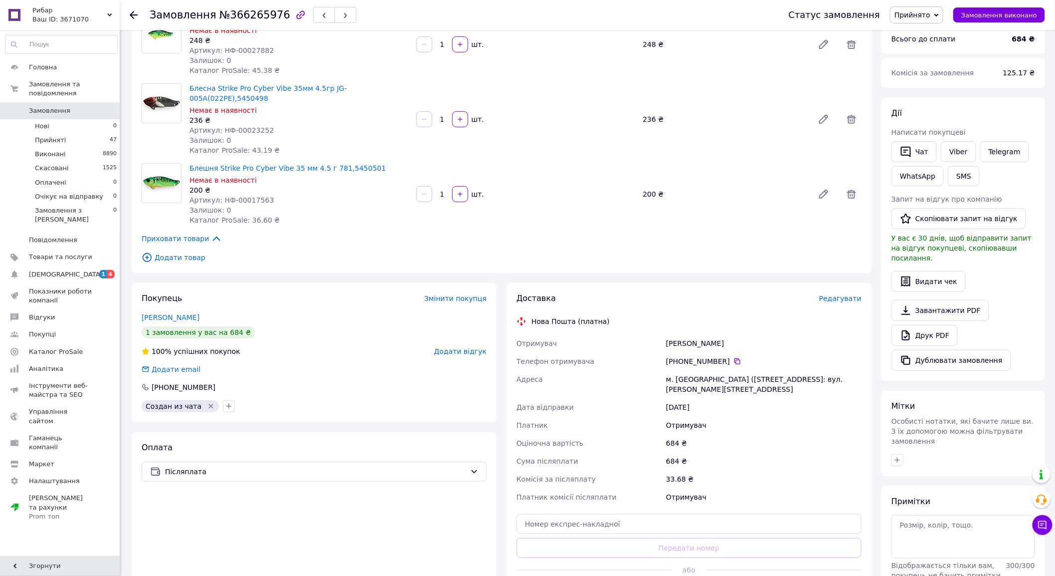
scroll to position [227, 0]
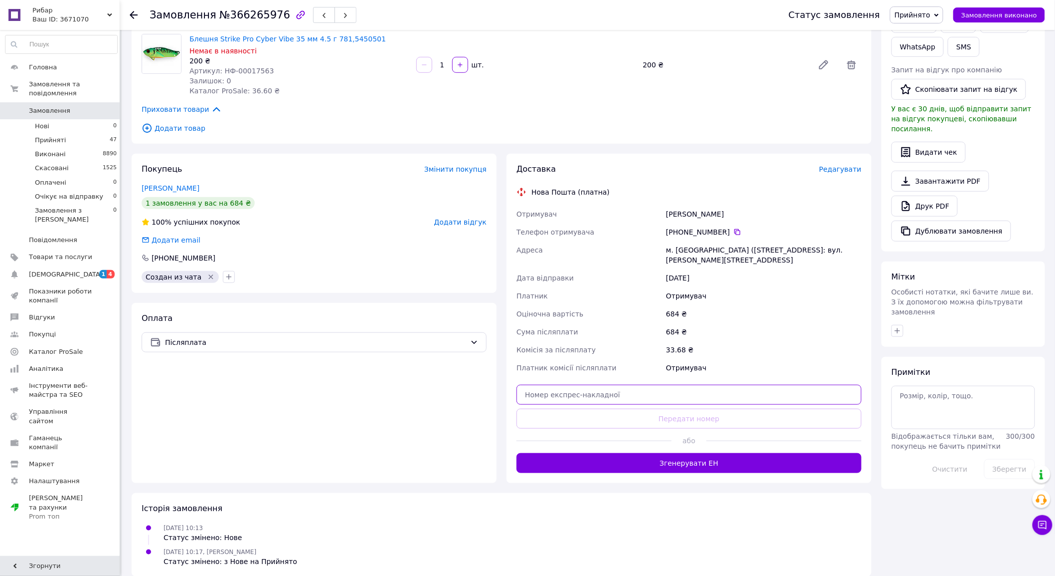
click at [652, 385] on input "text" at bounding box center [689, 395] width 345 height 20
paste input "20451269143370"
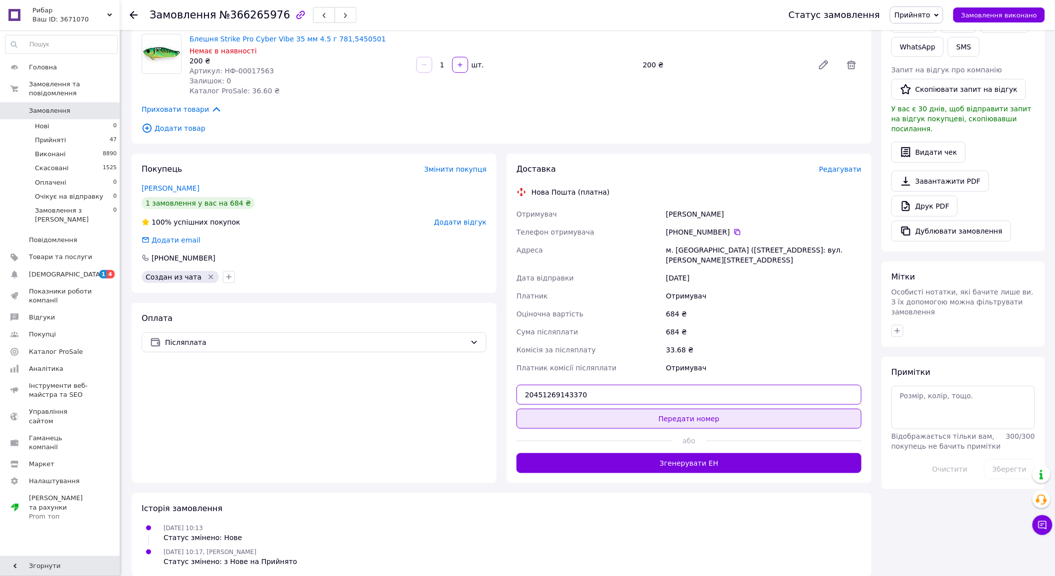
type input "20451269143370"
click at [654, 408] on button "Передати номер" at bounding box center [689, 418] width 345 height 20
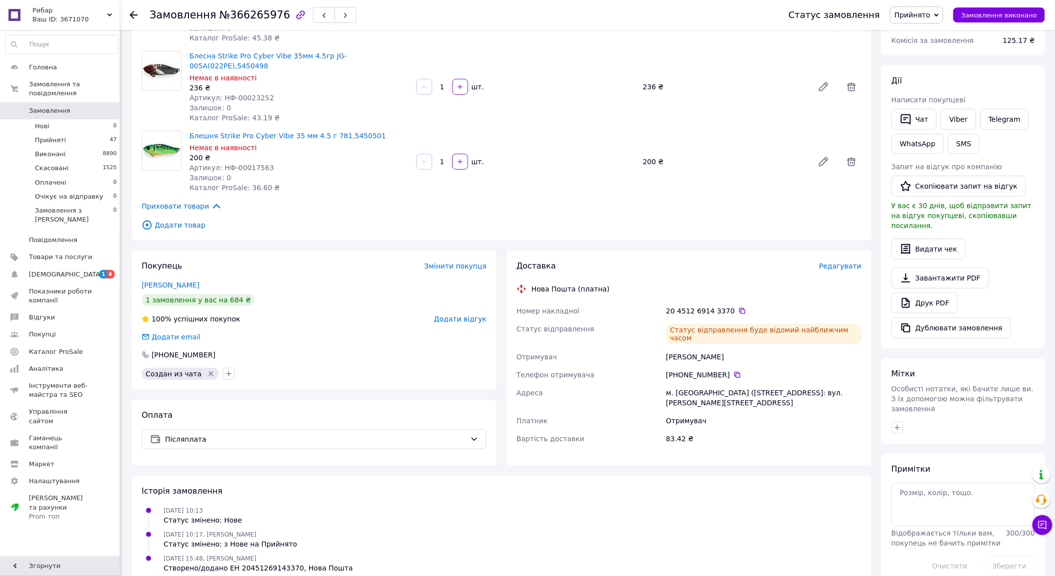
scroll to position [116, 0]
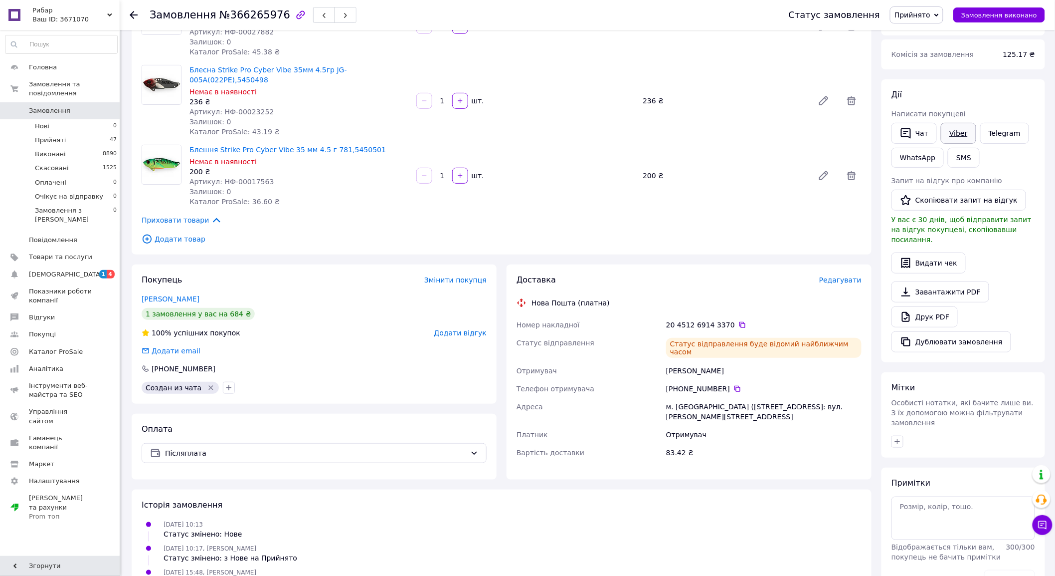
click at [961, 134] on link "Viber" at bounding box center [958, 133] width 35 height 21
click at [98, 133] on li "Прийняті 47" at bounding box center [61, 140] width 123 height 14
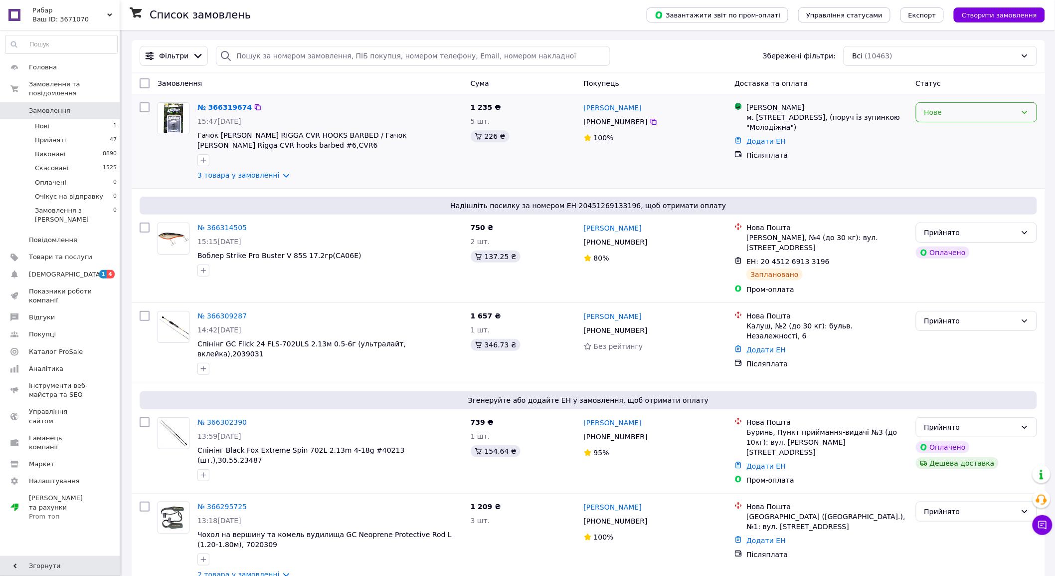
click at [985, 120] on div "Нове" at bounding box center [976, 112] width 121 height 20
click at [971, 132] on li "Прийнято" at bounding box center [977, 135] width 121 height 18
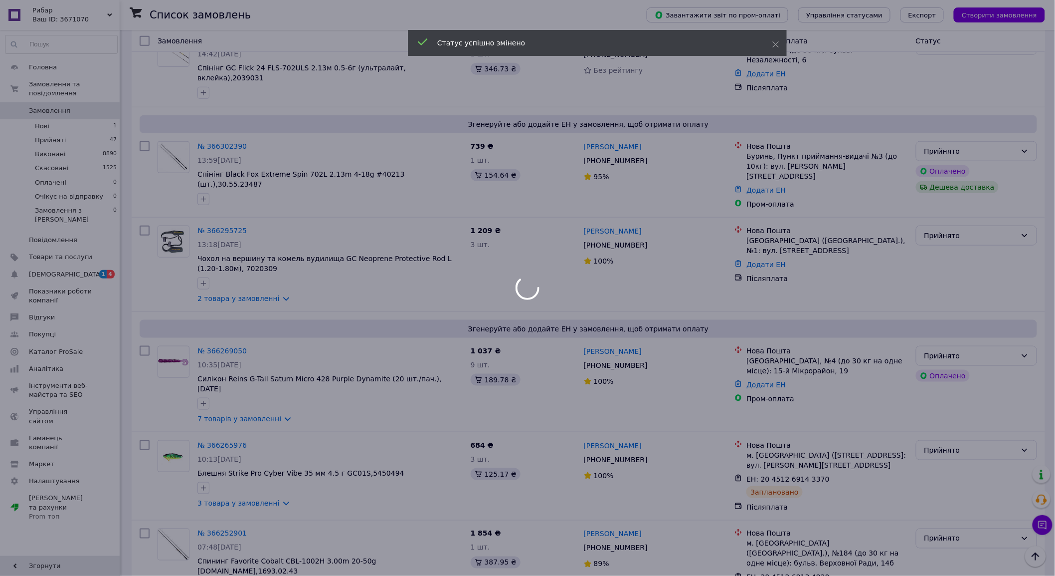
scroll to position [318, 0]
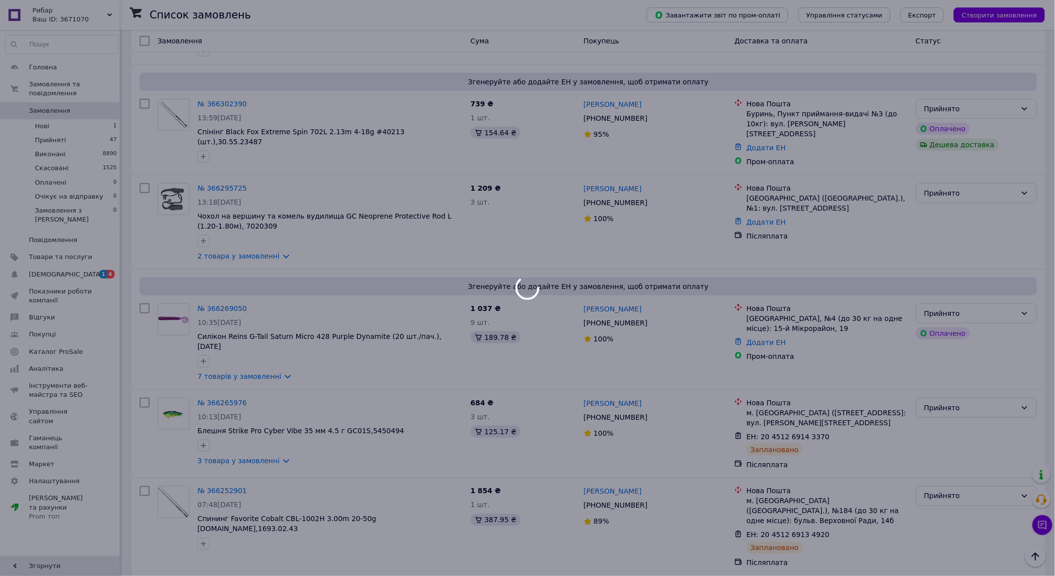
click at [262, 337] on div at bounding box center [527, 288] width 1055 height 576
click at [275, 338] on div at bounding box center [527, 288] width 1055 height 576
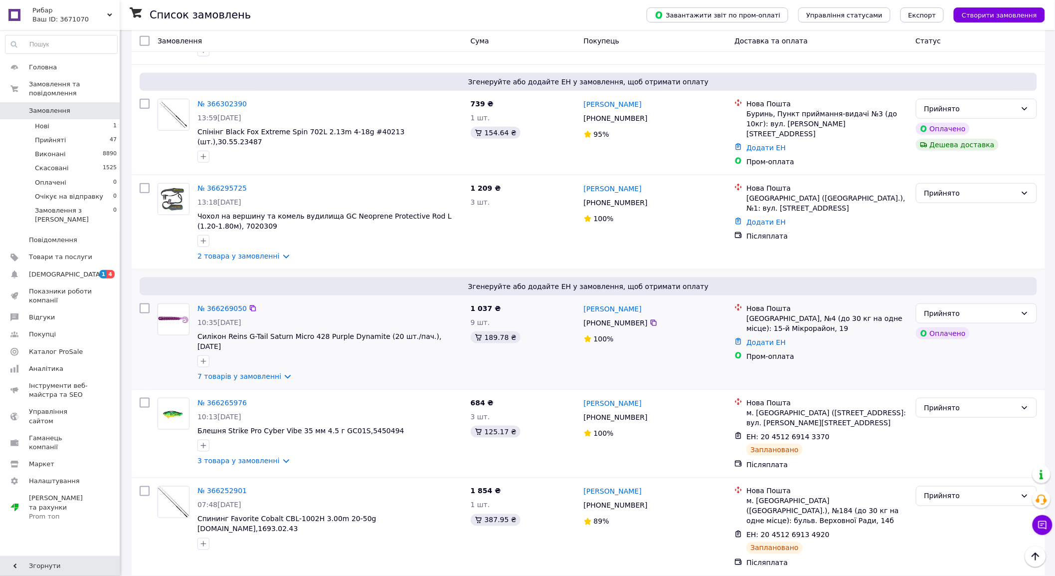
click at [267, 331] on div "№ 366269050 10:35, 12.10.2025 Силікон Reins G-Tail Saturn Micro 428 Purple Dyna…" at bounding box center [330, 342] width 273 height 86
click at [217, 304] on link "№ 366269050" at bounding box center [222, 308] width 49 height 8
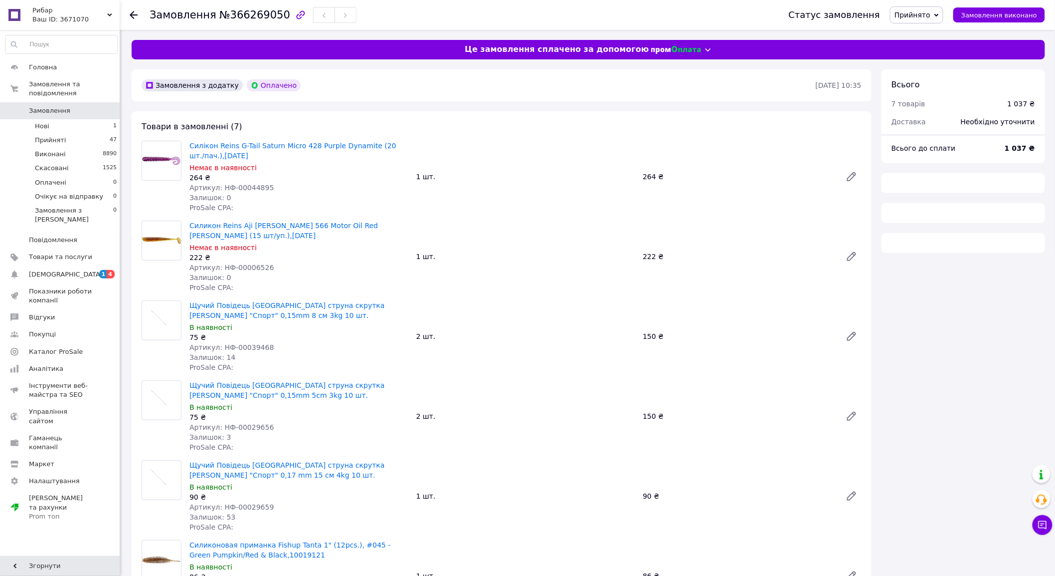
click at [323, 188] on div "Артикул: НФ-00044895" at bounding box center [299, 188] width 219 height 10
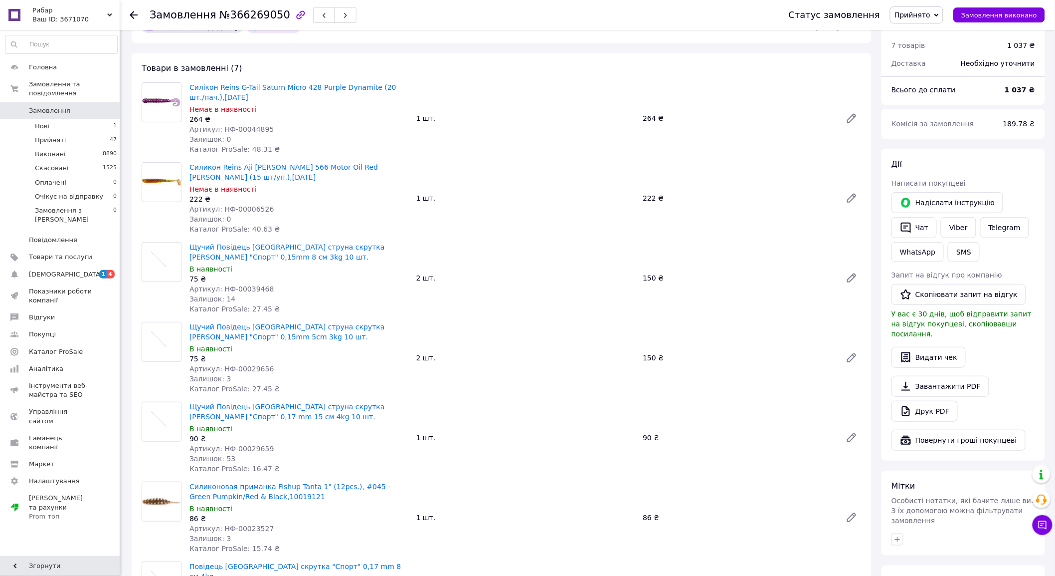
scroll to position [55, 0]
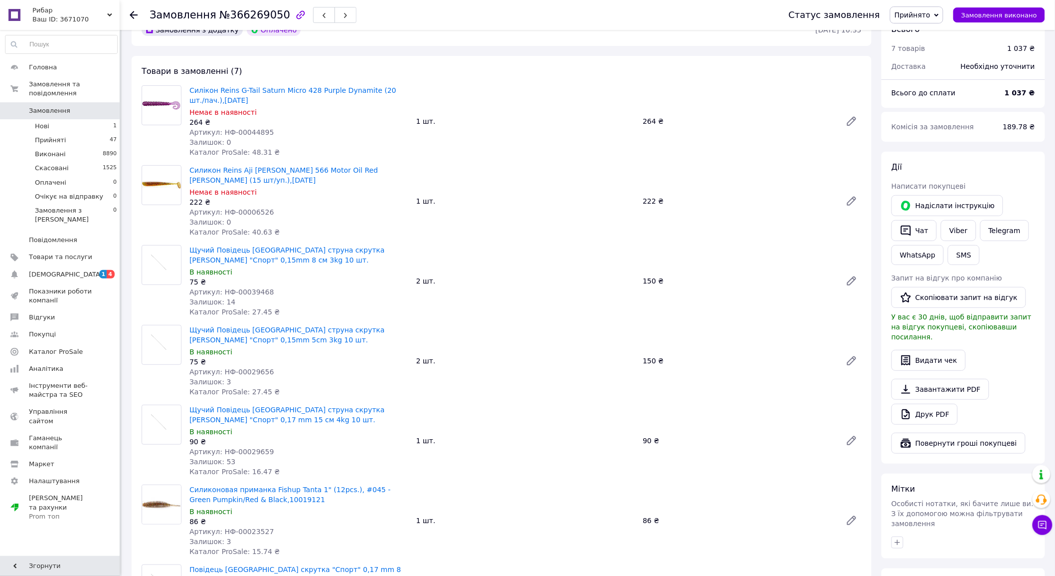
click at [327, 211] on div "Артикул: НФ-00006526" at bounding box center [299, 212] width 219 height 10
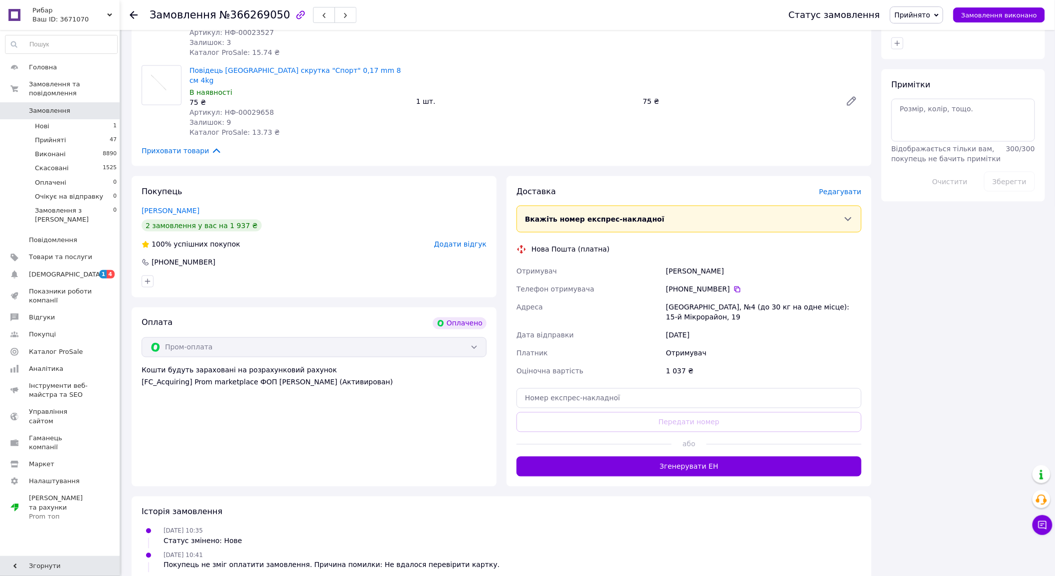
scroll to position [629, 0]
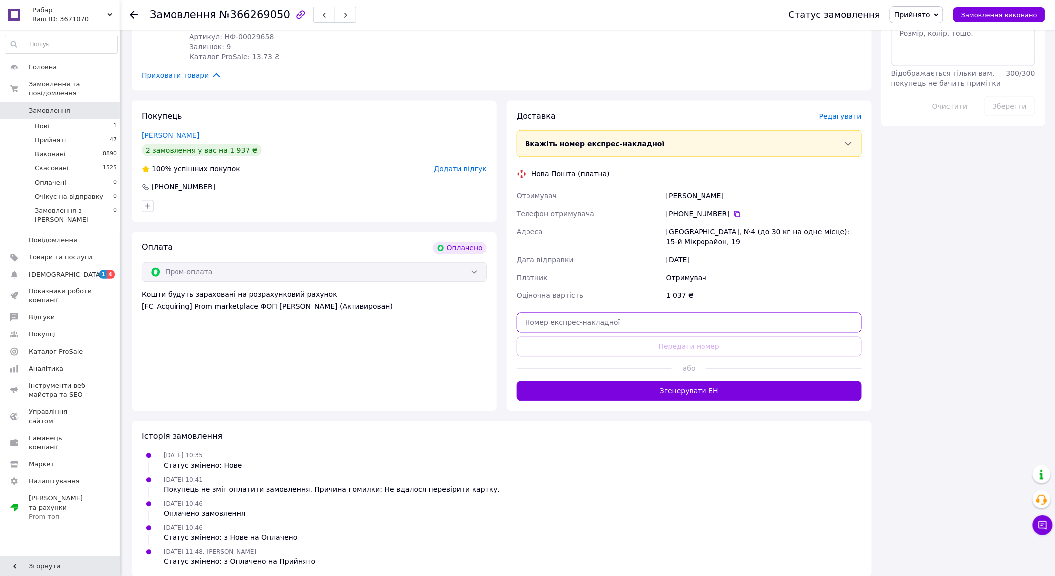
click at [615, 317] on input "text" at bounding box center [689, 323] width 345 height 20
paste input "20451269148171"
type input "20451269148171"
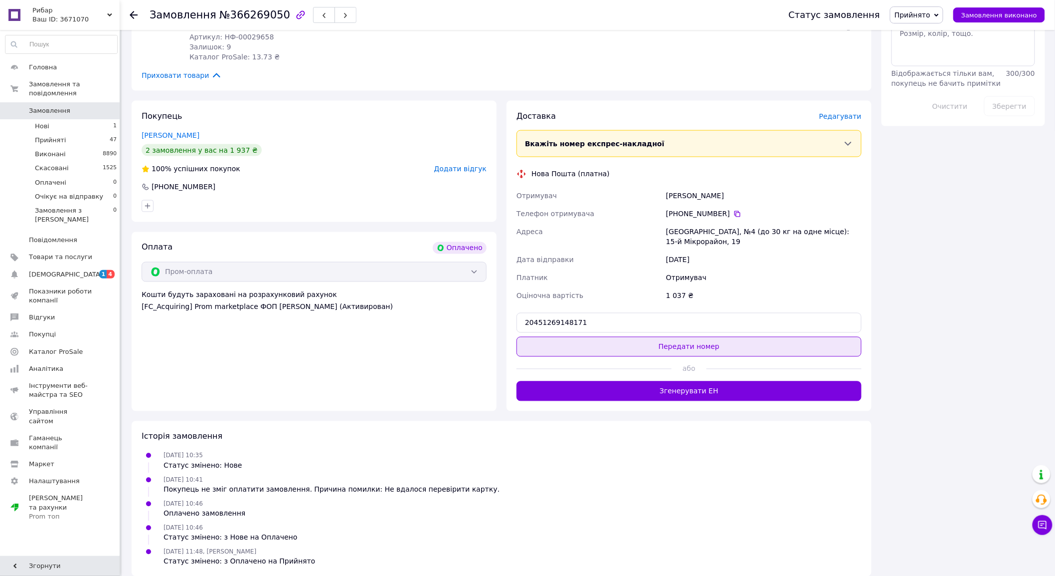
click at [625, 337] on button "Передати номер" at bounding box center [689, 347] width 345 height 20
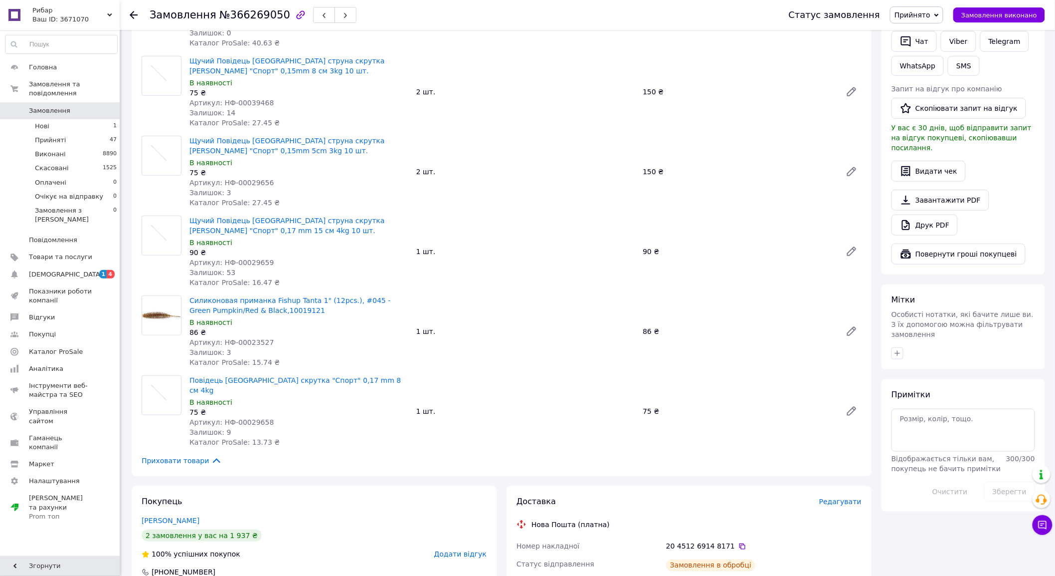
scroll to position [241, 0]
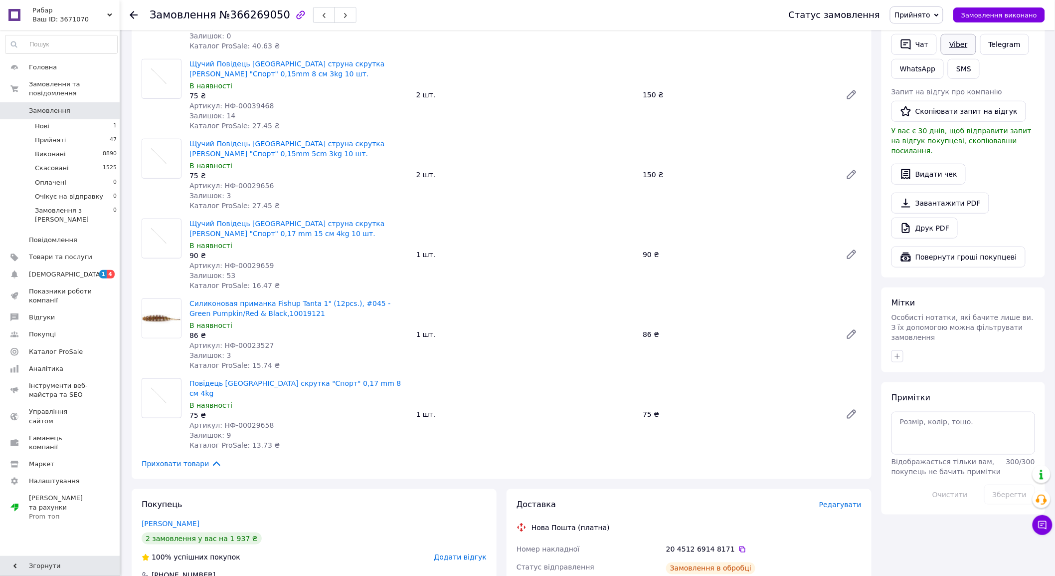
click at [958, 45] on link "Viber" at bounding box center [958, 44] width 35 height 21
click at [966, 68] on button "SMS" at bounding box center [964, 69] width 32 height 20
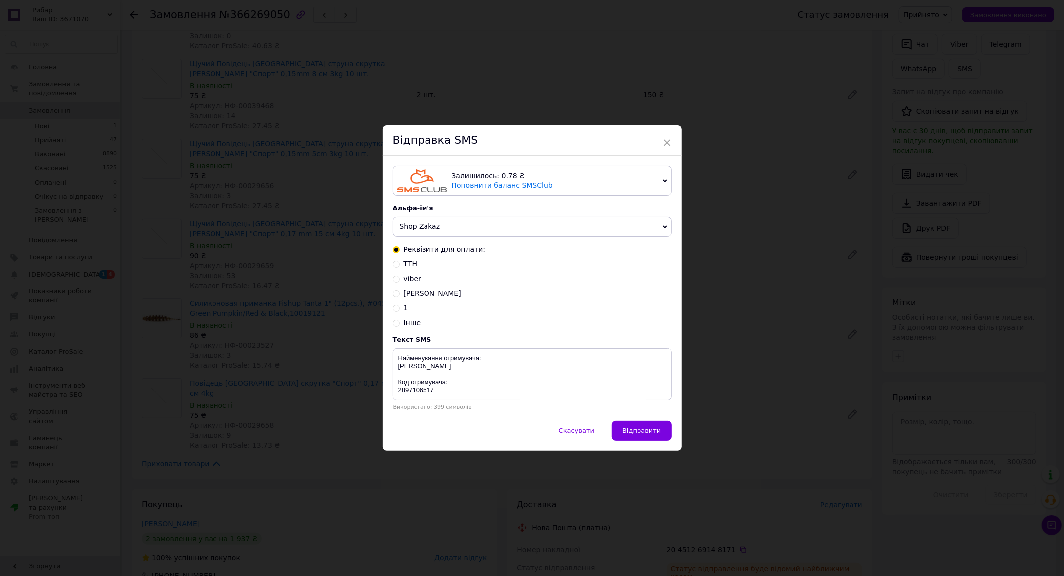
click at [409, 267] on span "ТТН" at bounding box center [410, 263] width 14 height 8
click at [400, 266] on input "ТТН" at bounding box center [396, 262] width 7 height 7
radio input "true"
radio input "false"
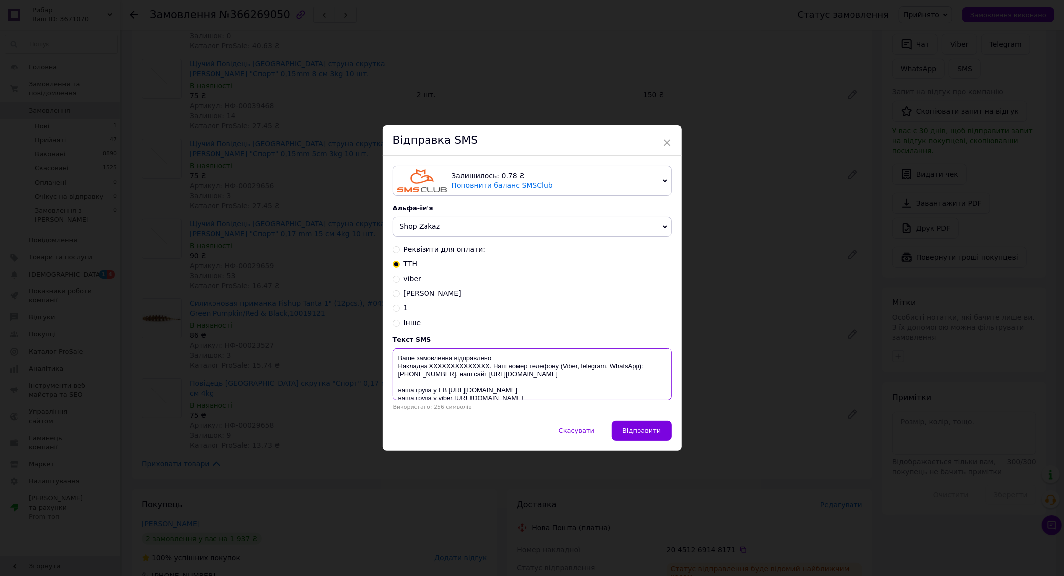
click at [440, 367] on textarea "Ваше замовлення відправлено Накладна XXXXXXXXXXXXXX. Наш номер телефону (Viber,…" at bounding box center [532, 374] width 279 height 52
paste textarea "20451269148171"
type textarea "Ваше замовлення відправлено Накладна 20451269148171. Наш номер телефону (Viber,…"
click at [0, 81] on div "× Відправка SMS Залишилось: 0.78 ₴ Поповнити баланс SMSClub Підключити LetsAds …" at bounding box center [532, 288] width 1064 height 576
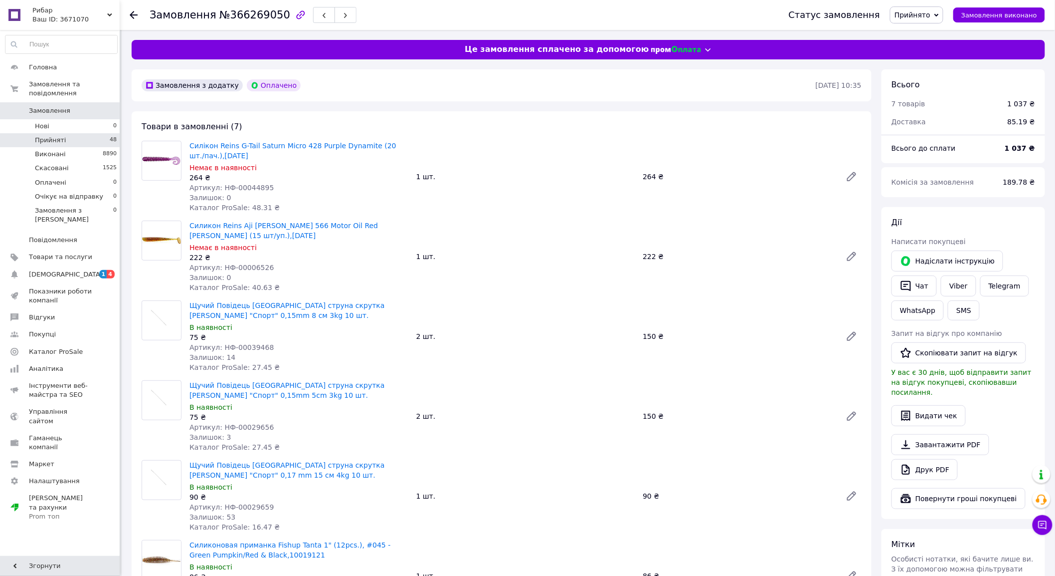
click at [98, 133] on li "Прийняті 48" at bounding box center [61, 140] width 123 height 14
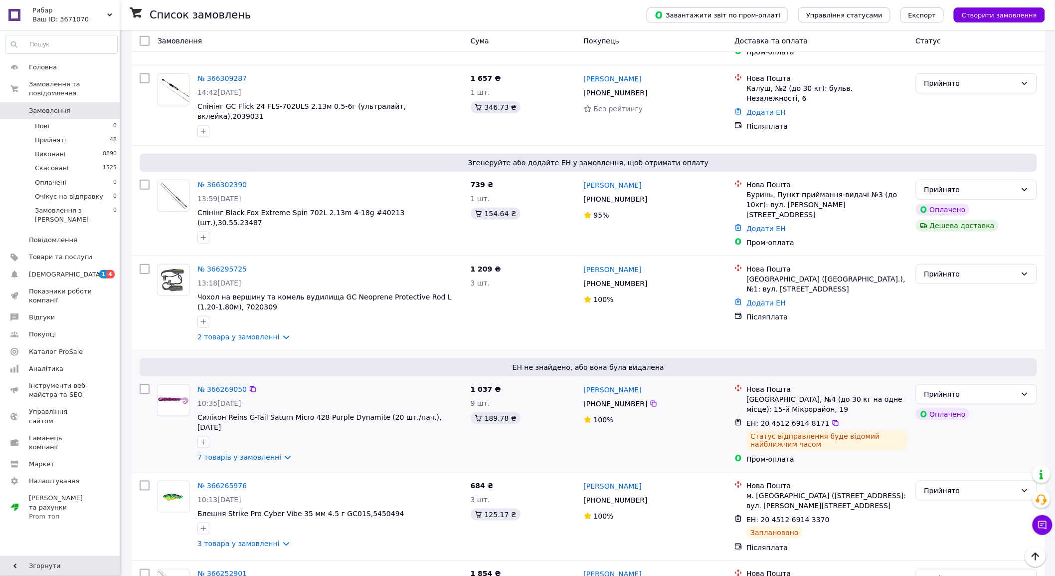
scroll to position [346, 0]
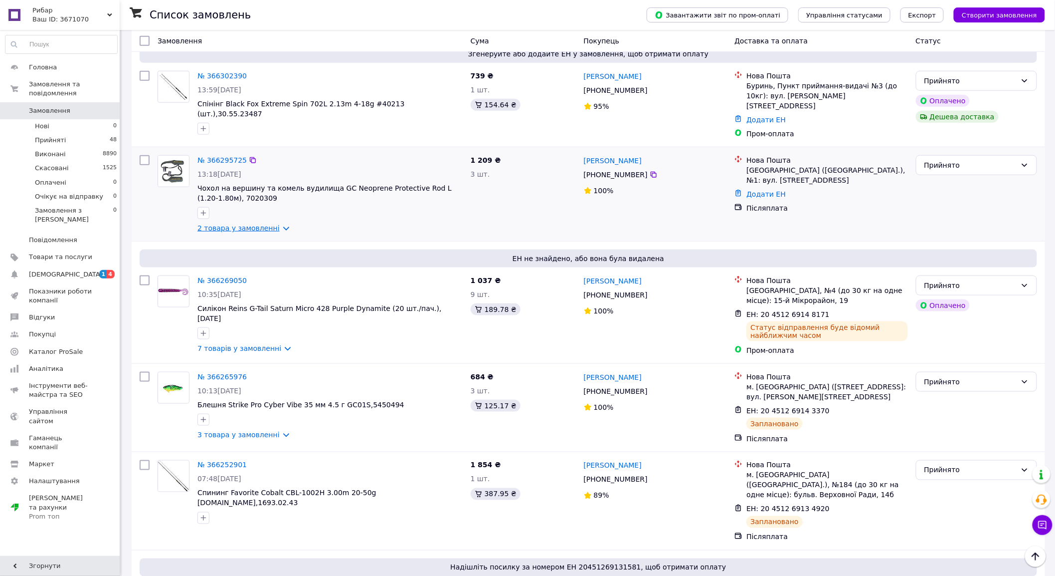
click at [248, 224] on link "2 товара у замовленні" at bounding box center [239, 228] width 82 height 8
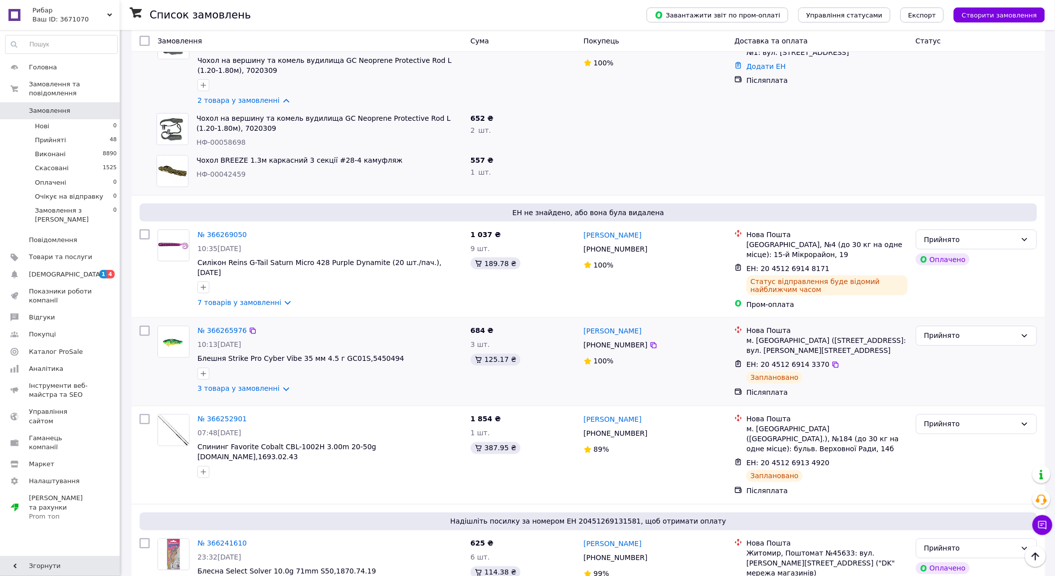
scroll to position [609, 0]
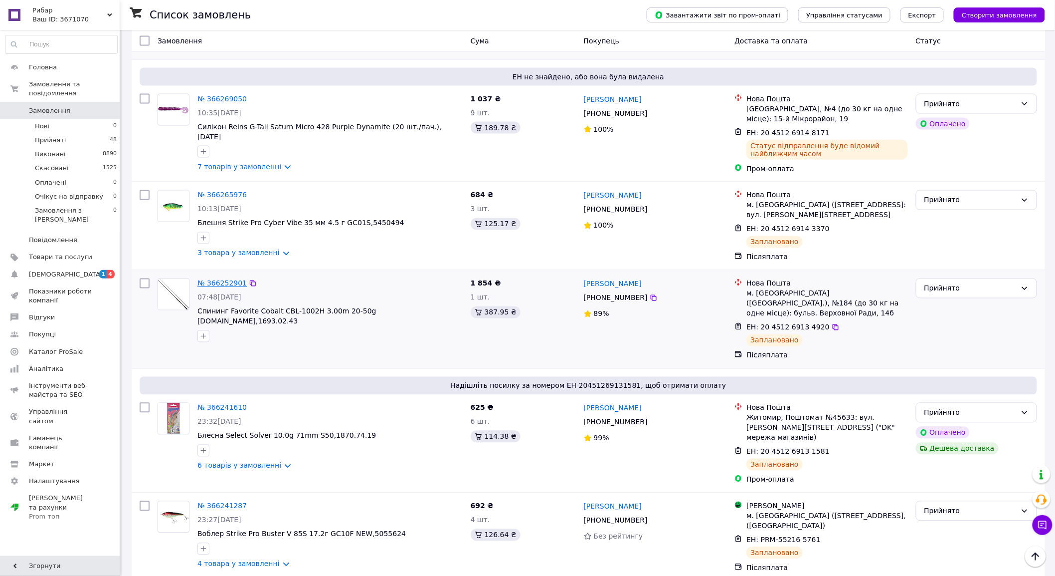
click at [215, 279] on link "№ 366252901" at bounding box center [222, 283] width 49 height 8
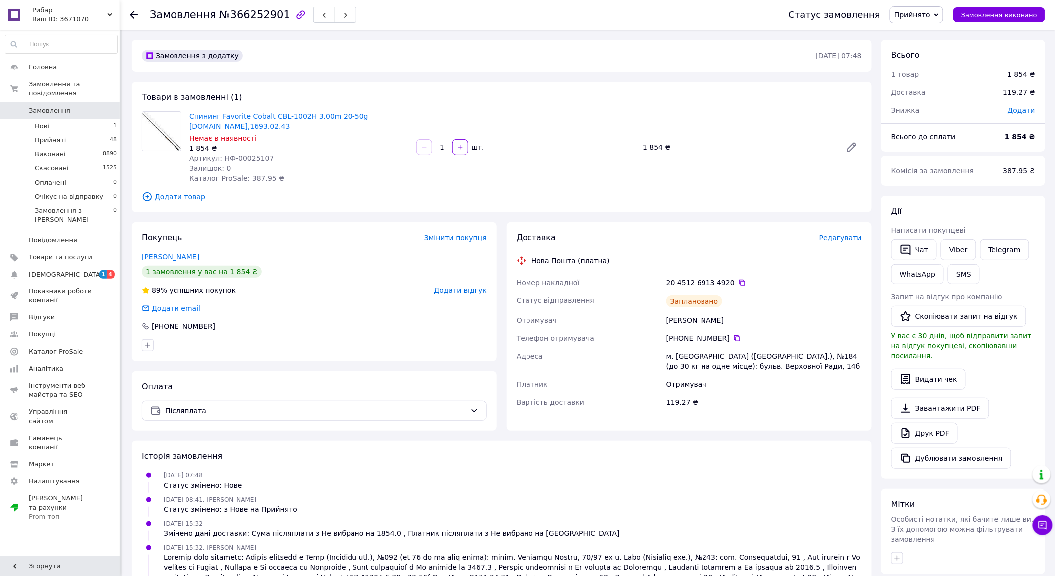
click at [835, 238] on span "Редагувати" at bounding box center [840, 237] width 42 height 8
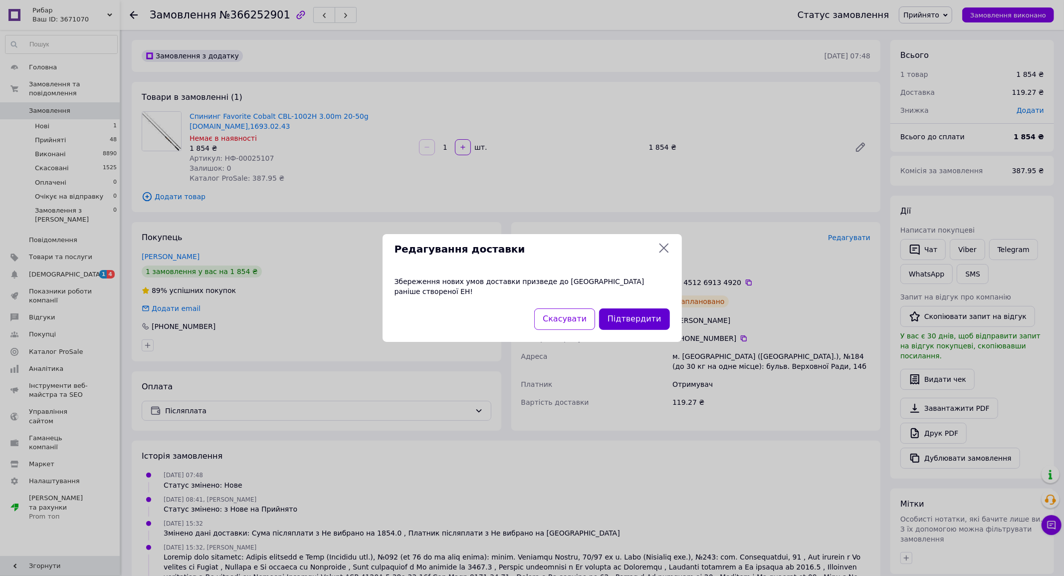
click at [630, 318] on button "Підтвердити" at bounding box center [634, 318] width 70 height 21
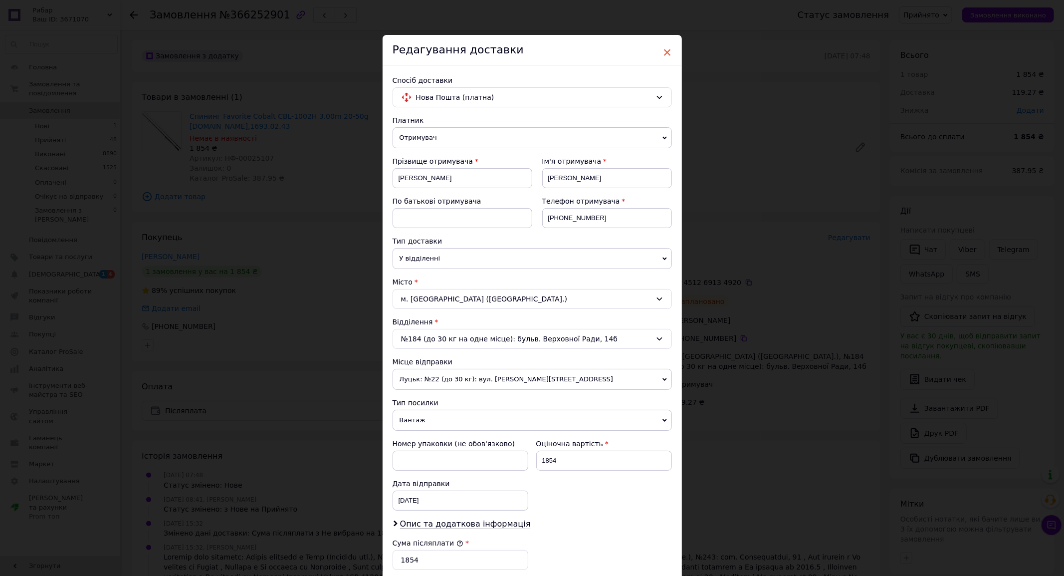
click at [669, 45] on span "×" at bounding box center [667, 52] width 9 height 17
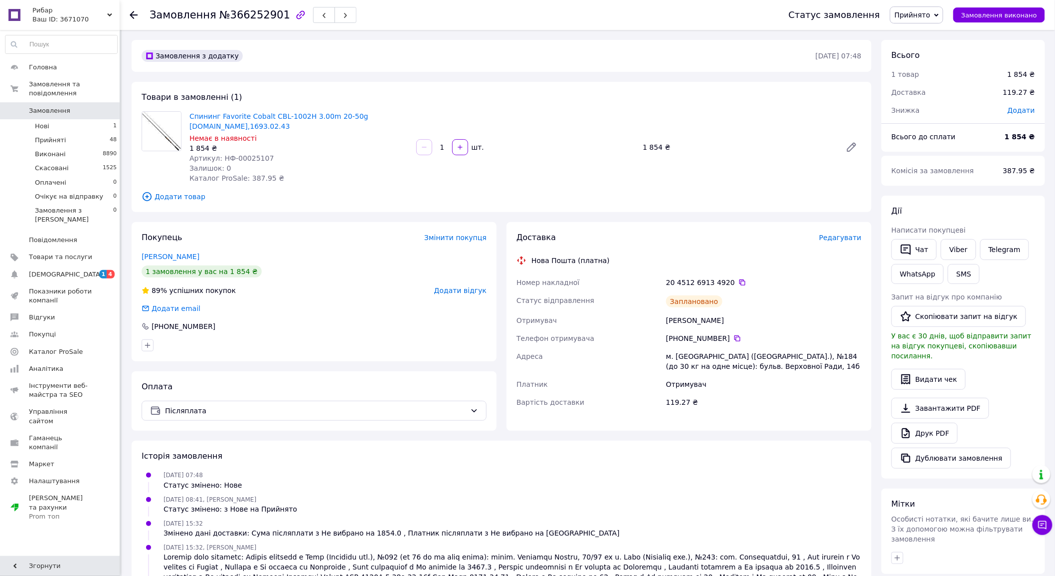
click at [843, 243] on div "Доставка Редагувати Нова Пошта (платна) Номер накладної 20 4512 6913 4920   Ста…" at bounding box center [689, 325] width 345 height 187
click at [841, 239] on span "Редагувати" at bounding box center [840, 237] width 42 height 8
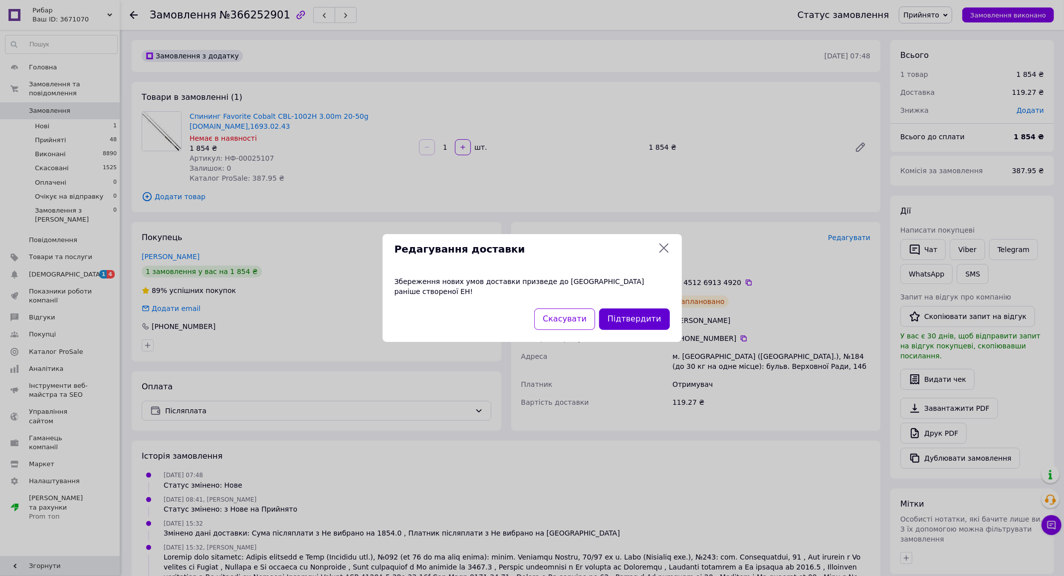
click at [616, 318] on button "Підтвердити" at bounding box center [634, 318] width 70 height 21
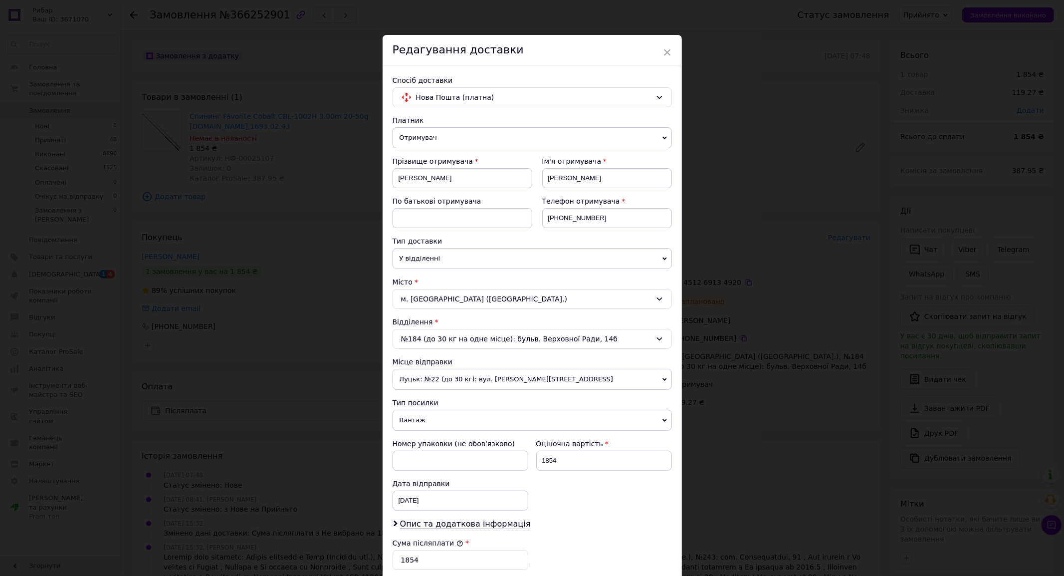
click at [454, 341] on div "№184 (до 30 кг на одне місце): бульв. Верховної Ради, 14б" at bounding box center [532, 339] width 279 height 20
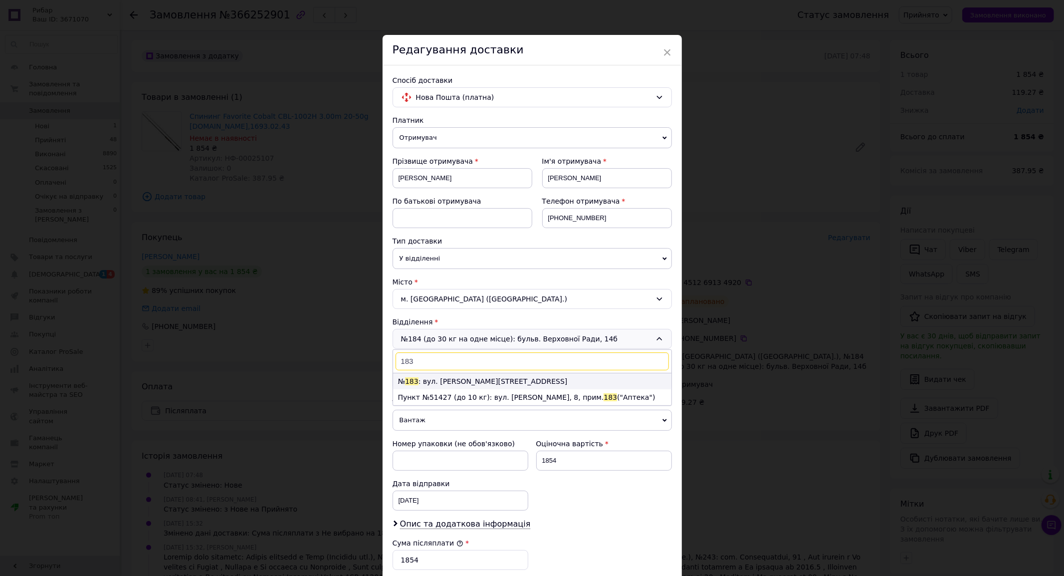
type input "183"
click at [441, 382] on li "№ 183 : вул. Закревського, 12" at bounding box center [532, 381] width 278 height 16
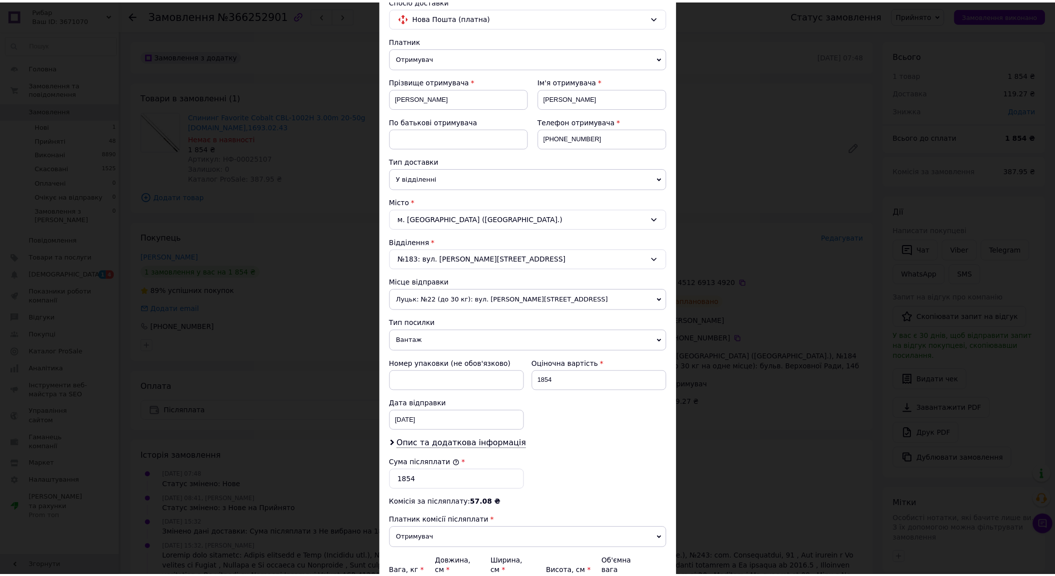
scroll to position [187, 0]
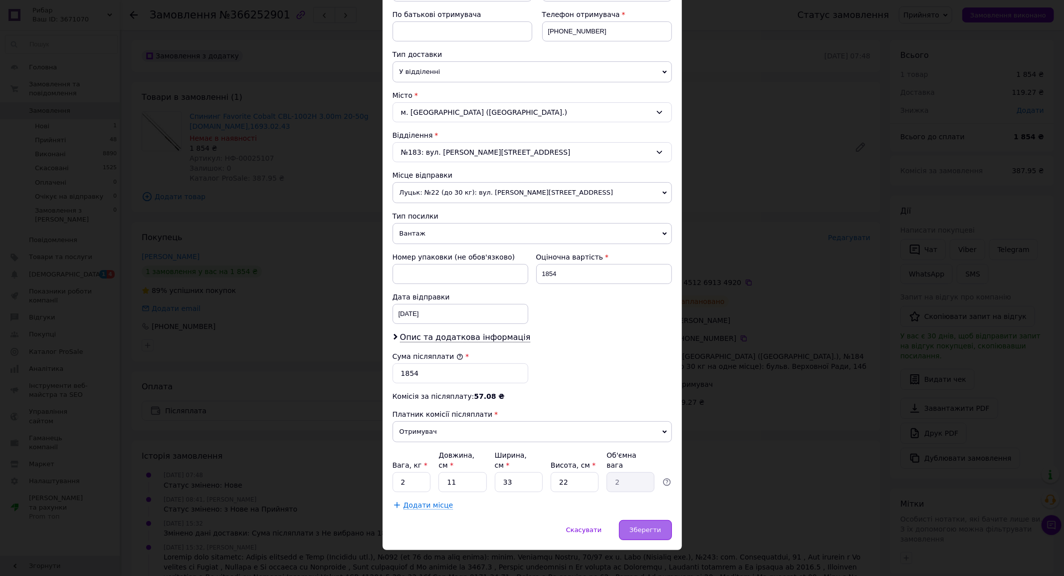
click at [646, 526] on span "Зберегти" at bounding box center [644, 529] width 31 height 7
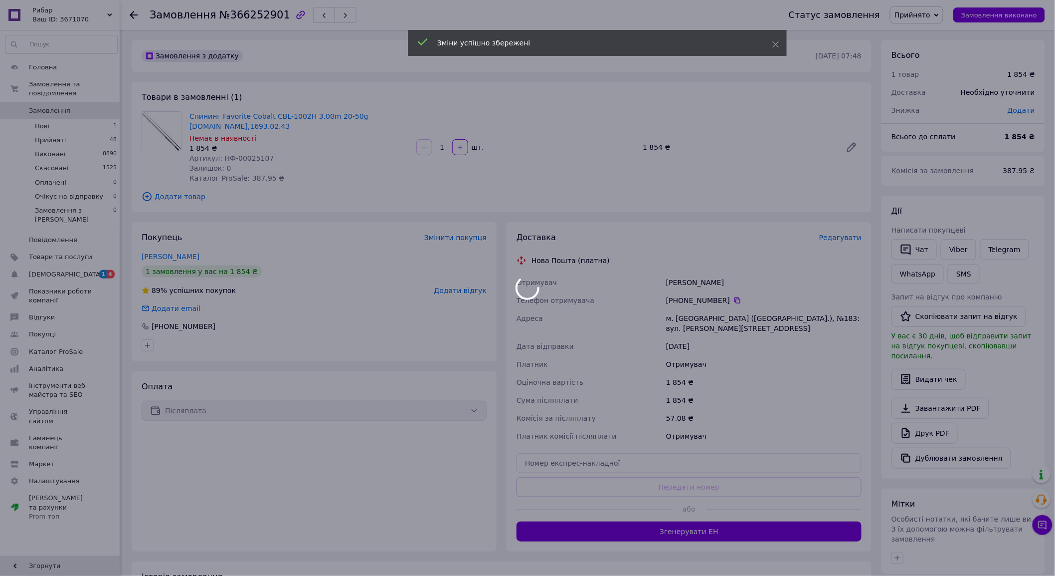
click at [676, 452] on div at bounding box center [527, 288] width 1055 height 576
click at [670, 452] on div at bounding box center [527, 288] width 1055 height 576
click at [668, 453] on div at bounding box center [527, 288] width 1055 height 576
click at [666, 453] on div at bounding box center [527, 288] width 1055 height 576
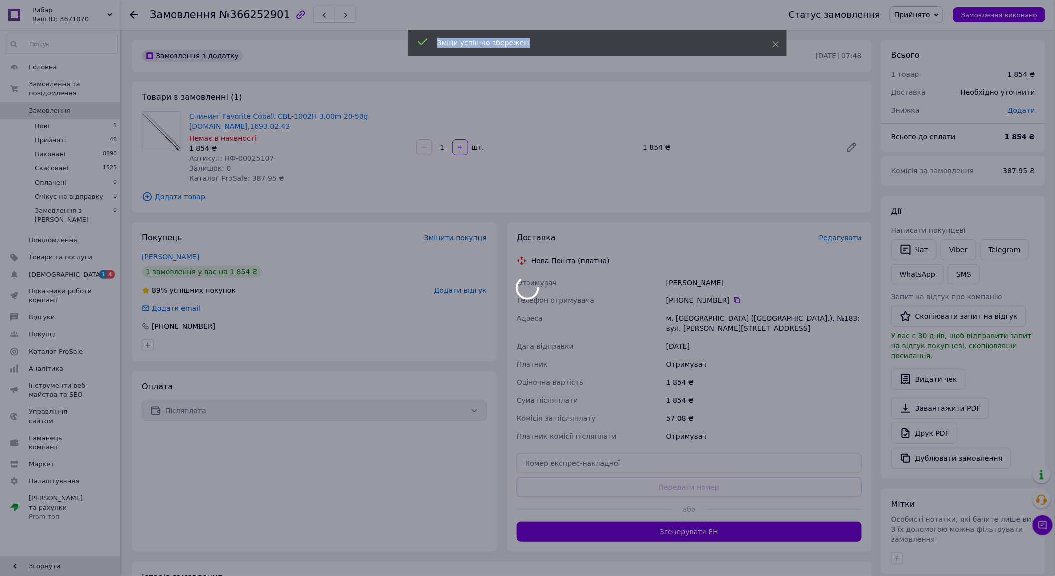
click at [666, 453] on div at bounding box center [527, 288] width 1055 height 576
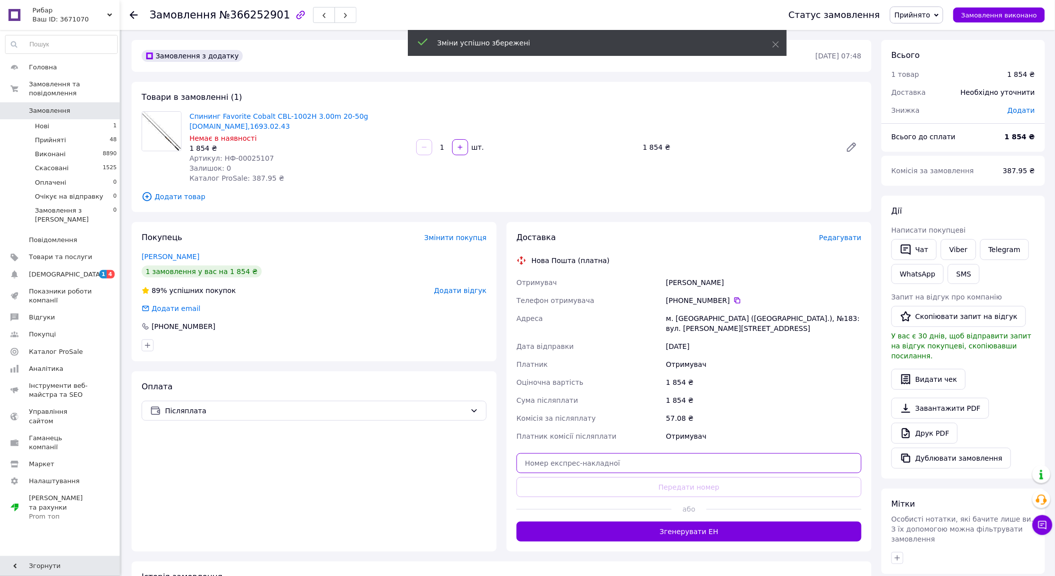
click at [666, 453] on input "text" at bounding box center [689, 463] width 345 height 20
paste input "20451269155868"
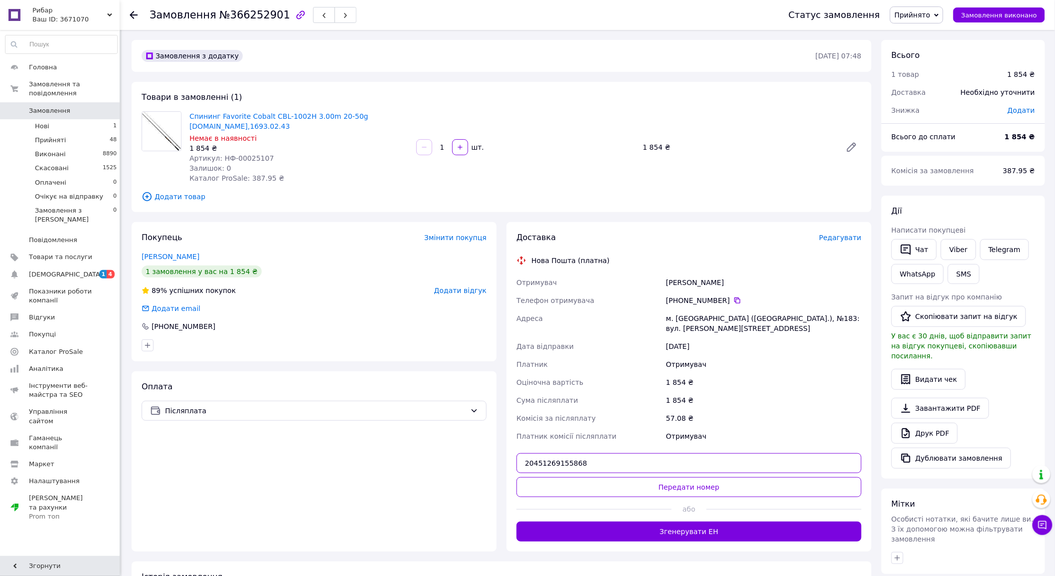
type input "20451269155868"
click at [669, 477] on button "Передати номер" at bounding box center [689, 487] width 345 height 20
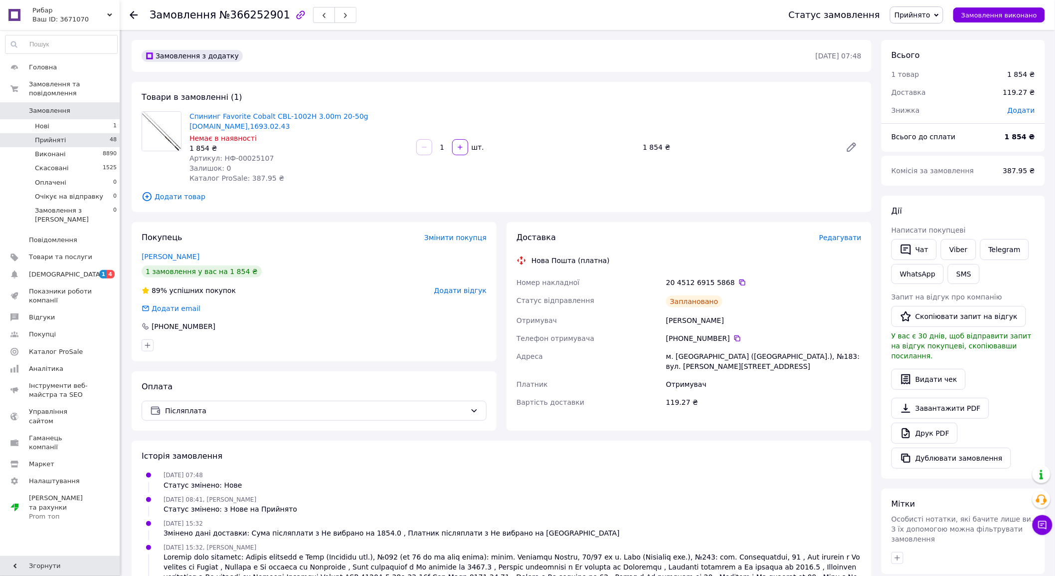
click at [78, 133] on li "Прийняті 48" at bounding box center [61, 140] width 123 height 14
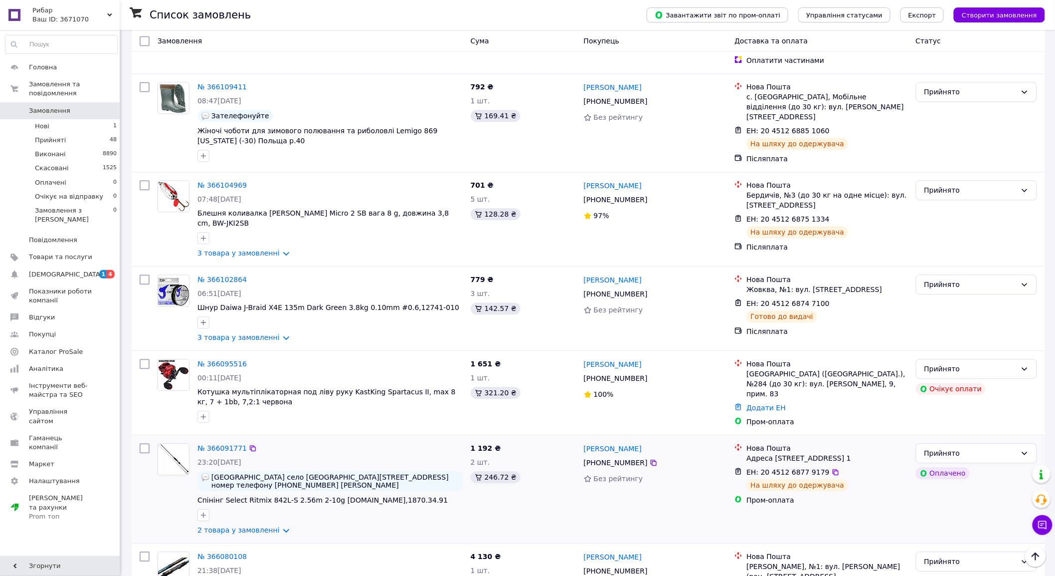
scroll to position [2466, 0]
click at [978, 242] on div "Сталася помилка під час оплати" at bounding box center [917, 239] width 125 height 36
click at [997, 363] on div "Прийнято" at bounding box center [971, 368] width 92 height 11
click at [942, 291] on li "Скасовано" at bounding box center [977, 288] width 121 height 18
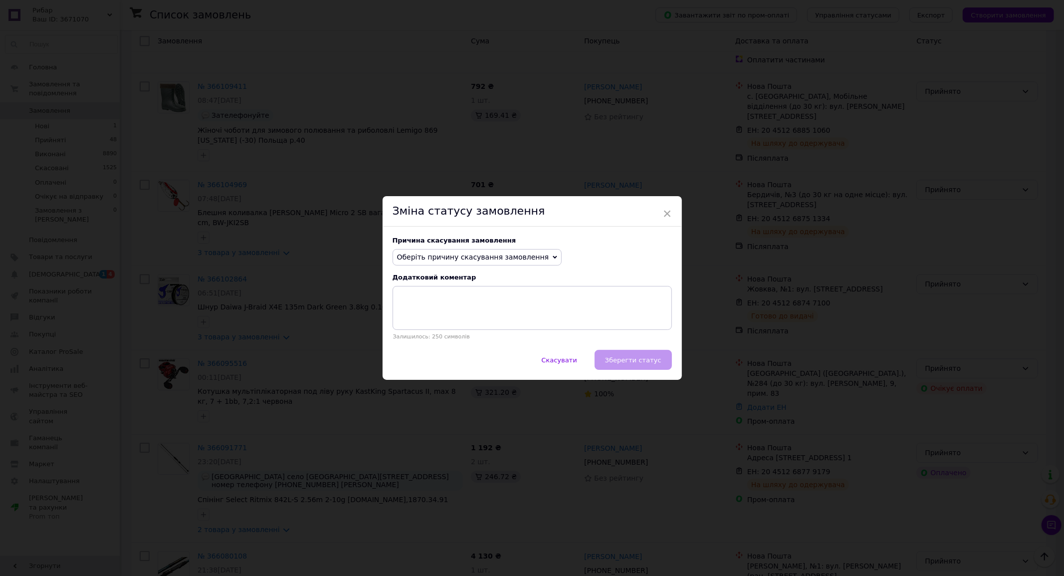
click at [484, 253] on span "Оберіть причину скасування замовлення" at bounding box center [473, 257] width 152 height 8
click at [443, 304] on li "Оплата не надійшла" at bounding box center [477, 305] width 169 height 14
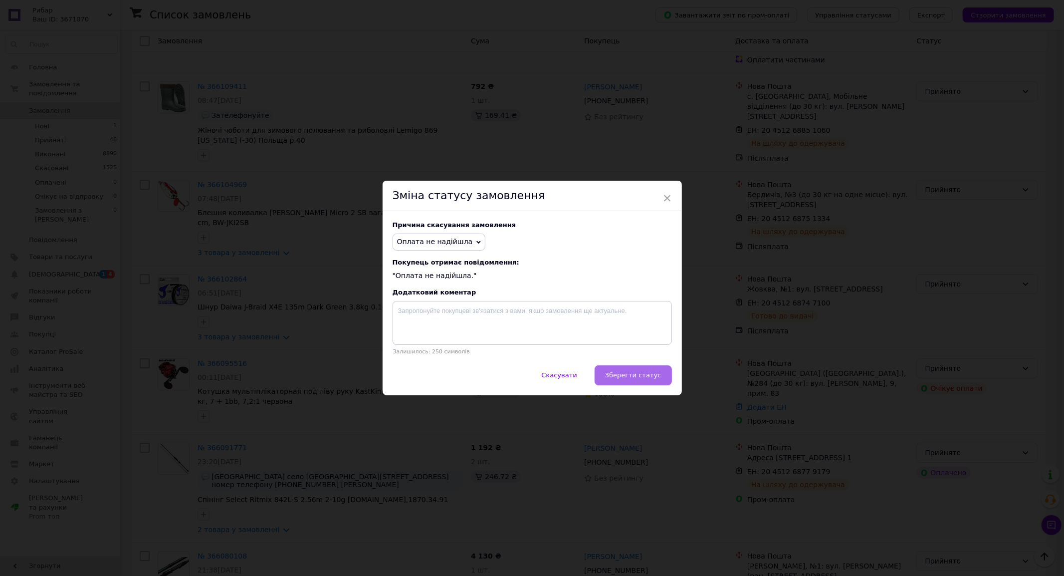
click at [642, 379] on span "Зберегти статус" at bounding box center [633, 374] width 56 height 7
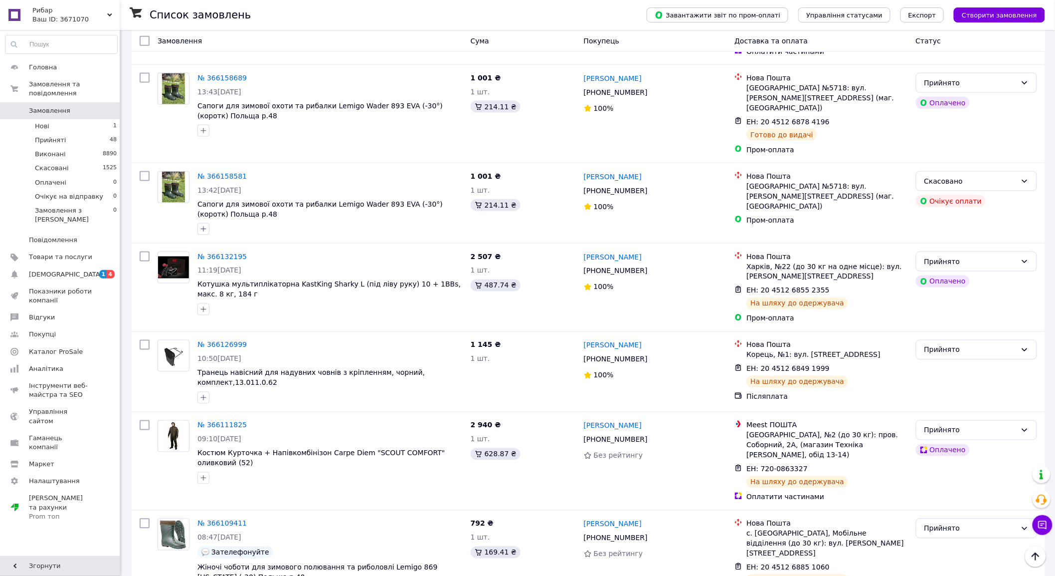
scroll to position [2030, 0]
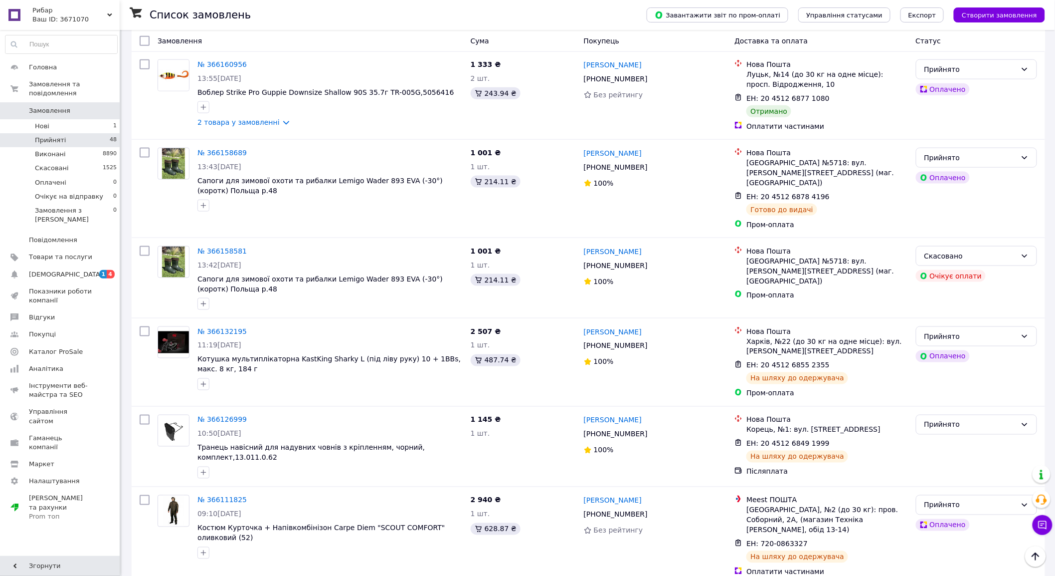
click at [97, 133] on li "Прийняті 48" at bounding box center [61, 140] width 123 height 14
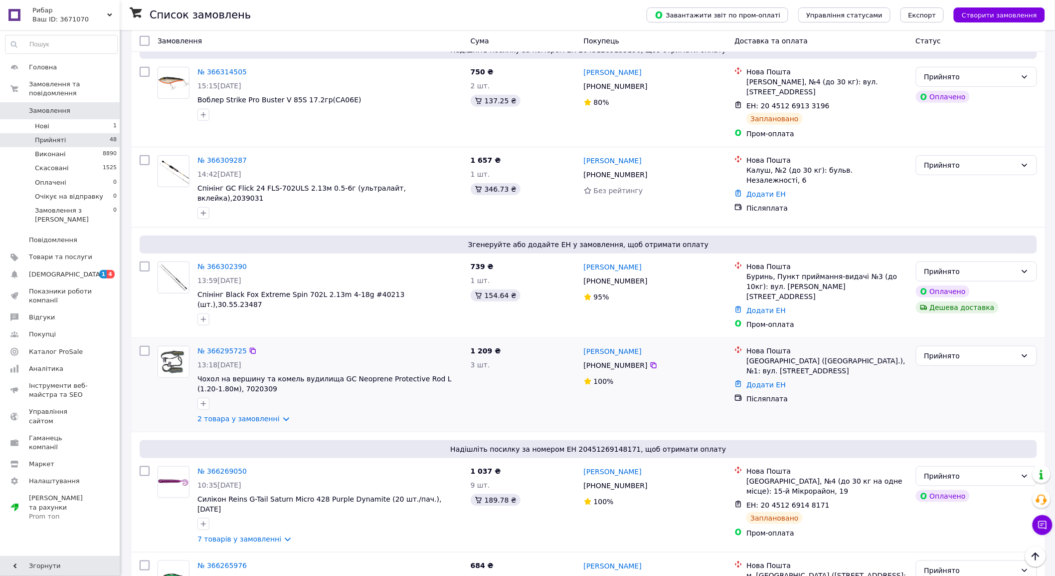
scroll to position [221, 0]
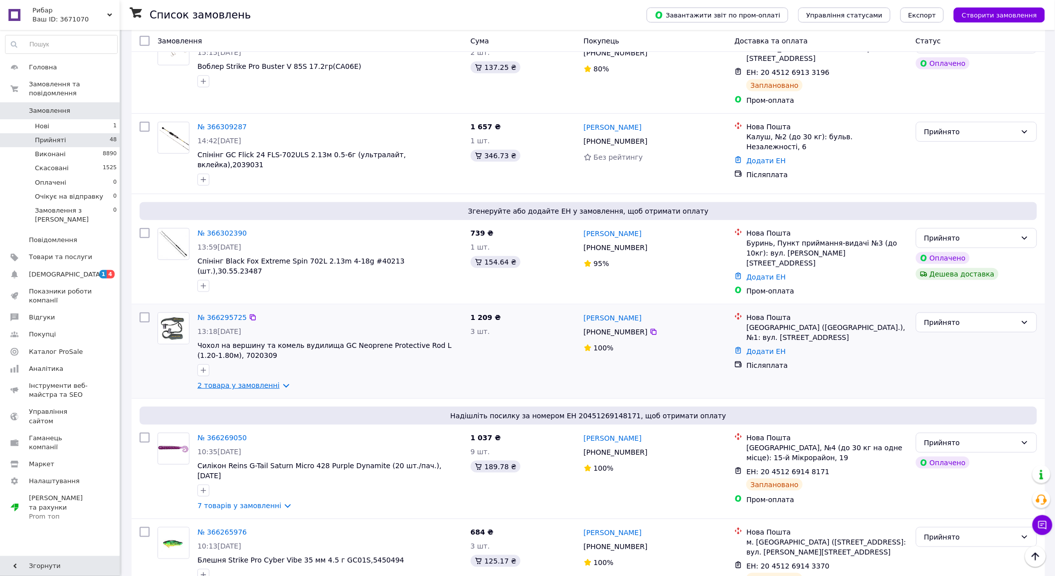
click at [262, 381] on link "2 товара у замовленні" at bounding box center [239, 385] width 82 height 8
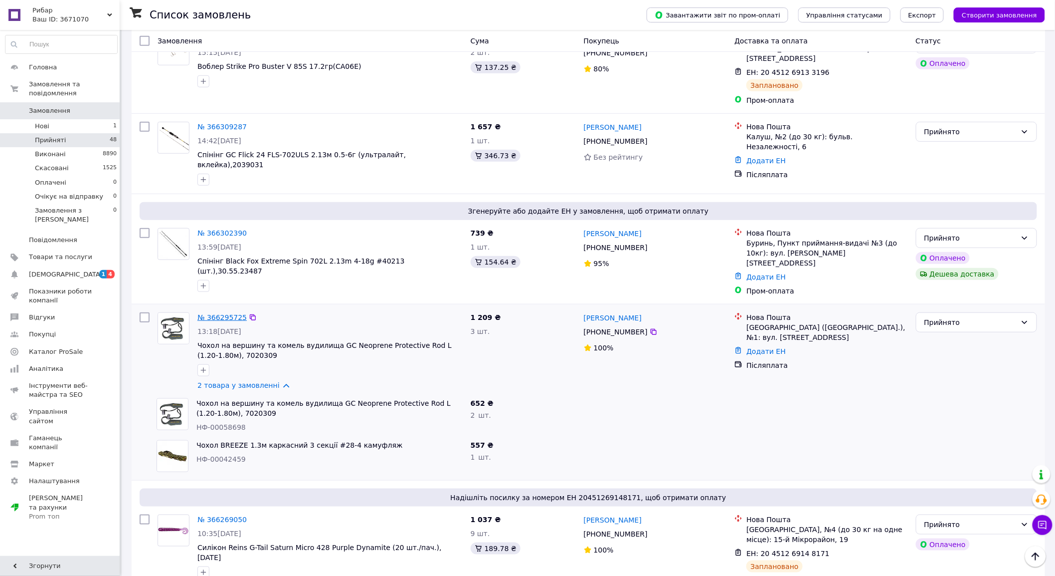
click at [215, 313] on link "№ 366295725" at bounding box center [222, 317] width 49 height 8
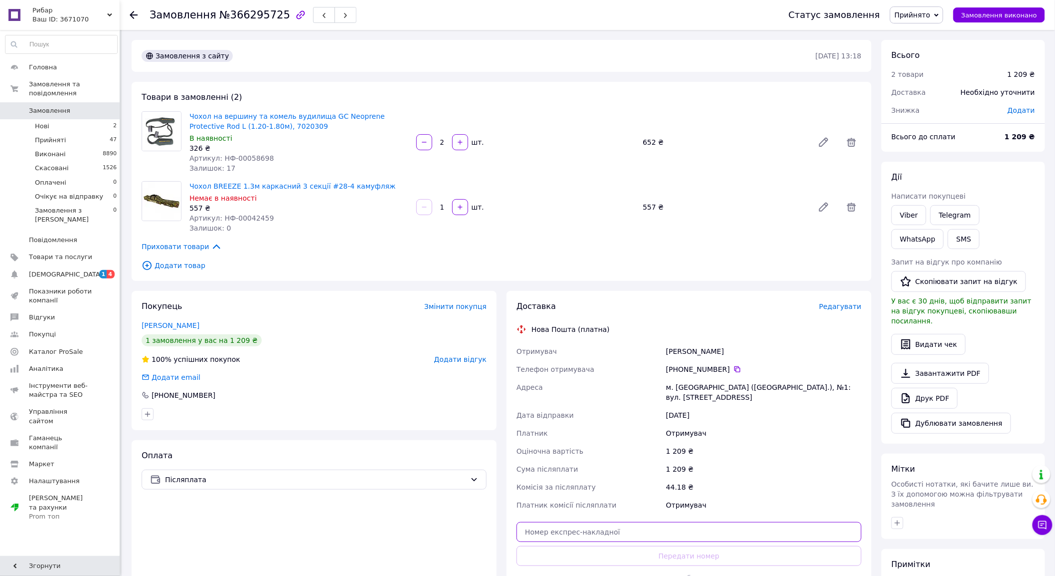
click at [639, 522] on input "text" at bounding box center [689, 532] width 345 height 20
paste input "20451269167669"
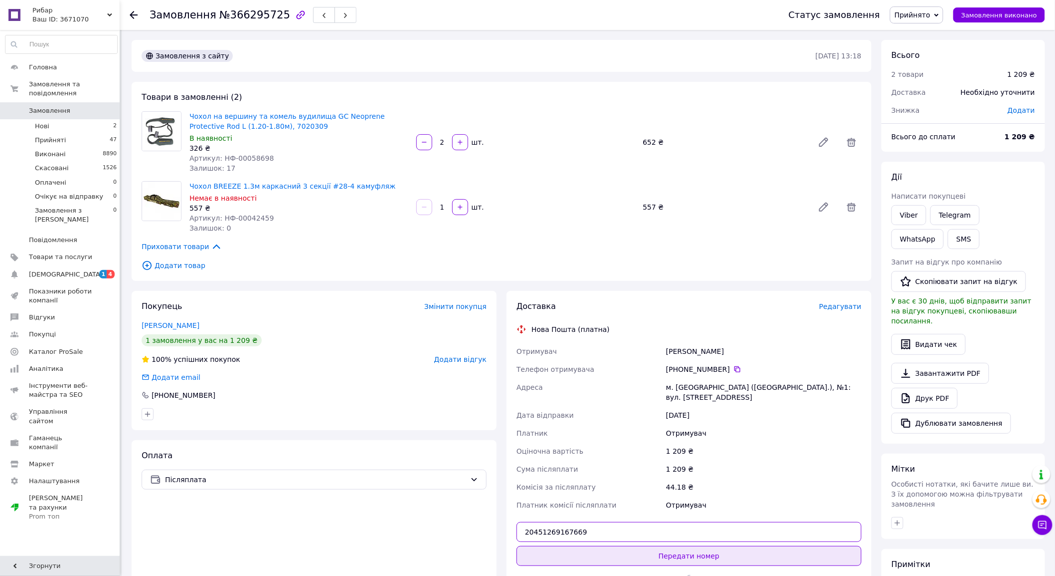
type input "20451269167669"
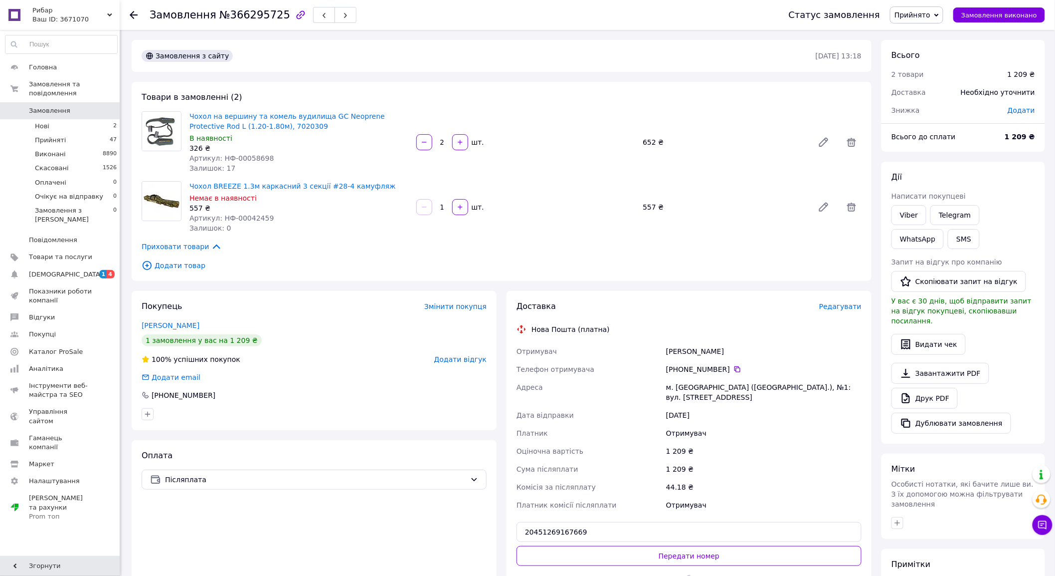
click at [626, 546] on button "Передати номер" at bounding box center [689, 556] width 345 height 20
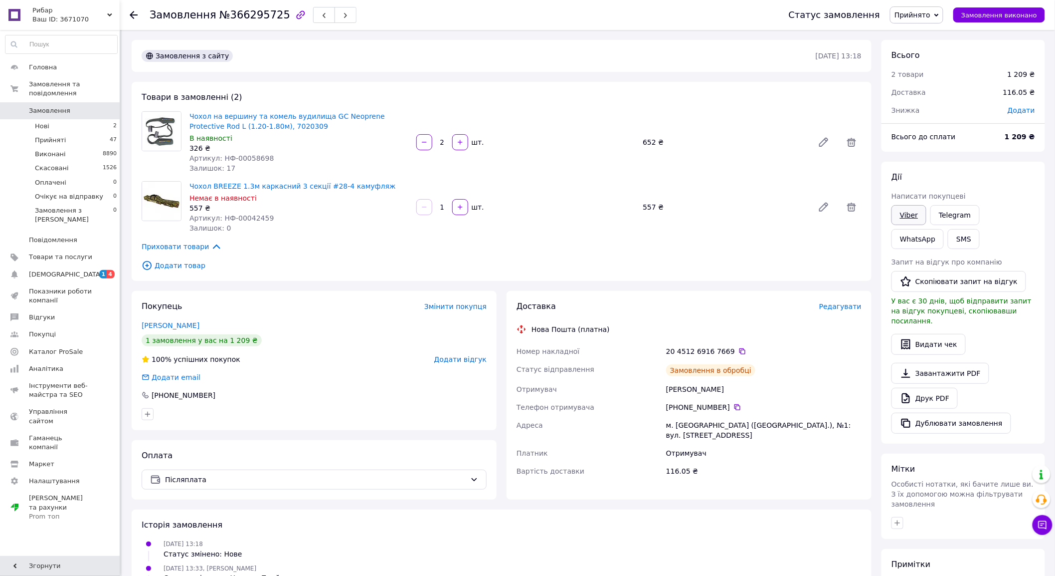
click at [908, 213] on link "Viber" at bounding box center [909, 215] width 35 height 20
click at [948, 238] on button "SMS" at bounding box center [964, 239] width 32 height 20
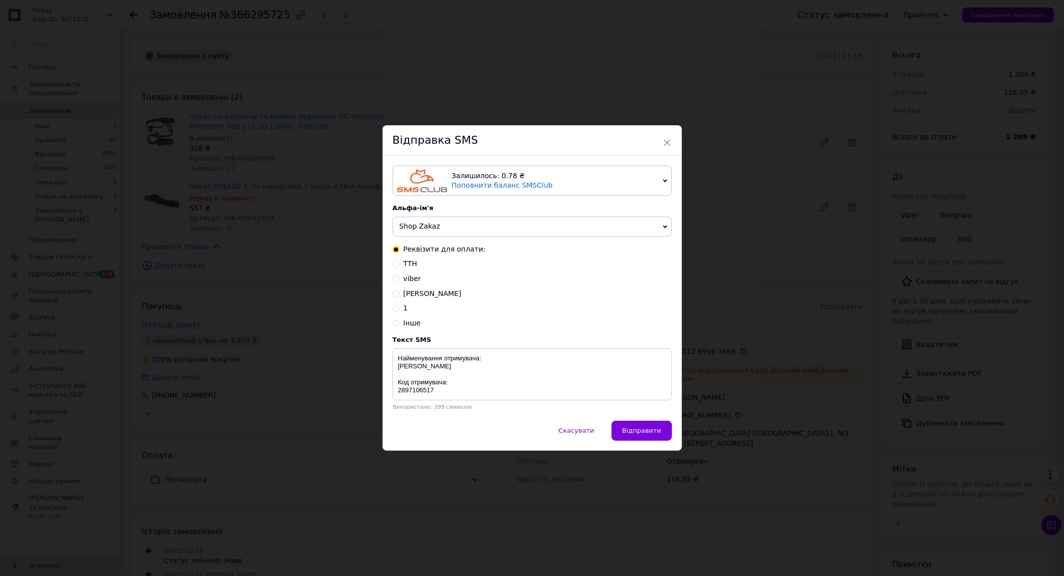
click at [412, 263] on span "ТТН" at bounding box center [410, 263] width 14 height 8
click at [400, 263] on input "ТТН" at bounding box center [396, 262] width 7 height 7
radio input "true"
radio input "false"
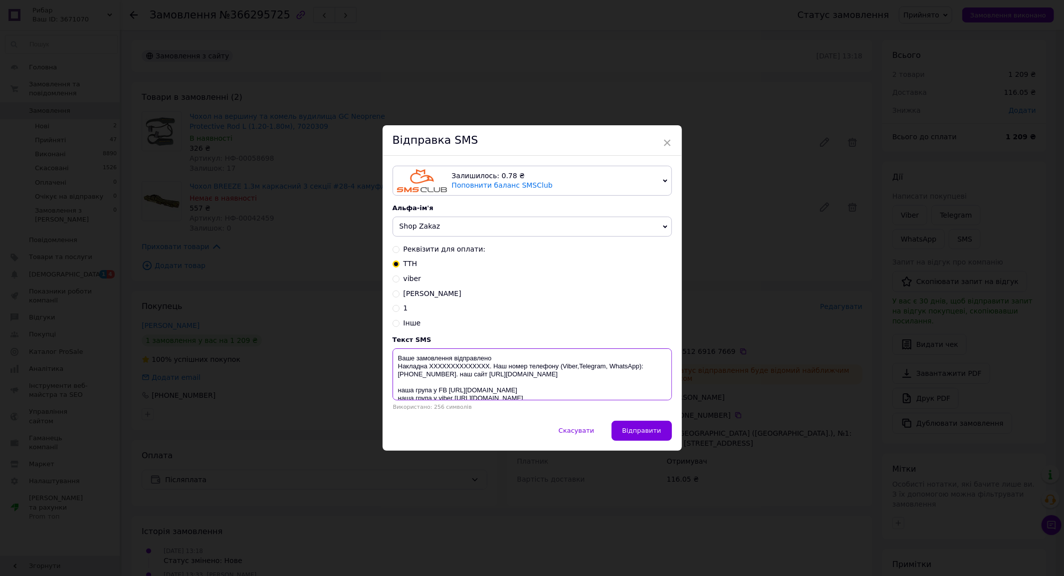
click at [437, 370] on textarea "Ваше замовлення відправлено Накладна XXXXXXXXXXXXXX. Наш номер телефону (Viber,…" at bounding box center [532, 374] width 279 height 52
paste textarea "20451269167669"
type textarea "Ваше замовлення відправлено Накладна 20451269167669. Наш номер телефону (Viber,…"
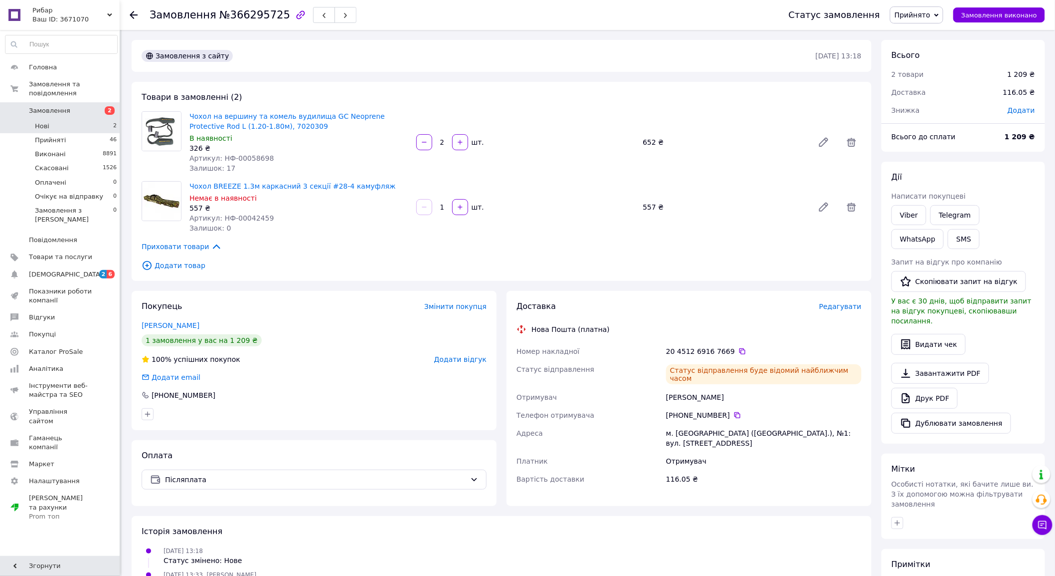
click at [94, 119] on li "Нові 2" at bounding box center [61, 126] width 123 height 14
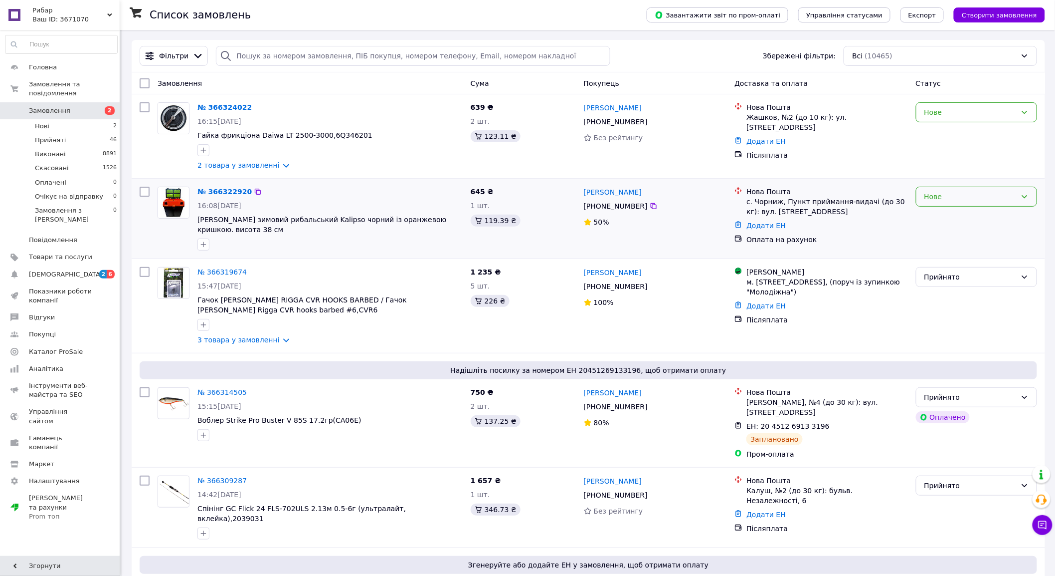
click at [978, 192] on div "Нове" at bounding box center [971, 196] width 92 height 11
click at [953, 212] on li "Прийнято" at bounding box center [977, 219] width 121 height 18
click at [962, 114] on div "Нове" at bounding box center [971, 112] width 92 height 11
click at [960, 130] on li "Прийнято" at bounding box center [977, 135] width 121 height 18
